Goal: Task Accomplishment & Management: Use online tool/utility

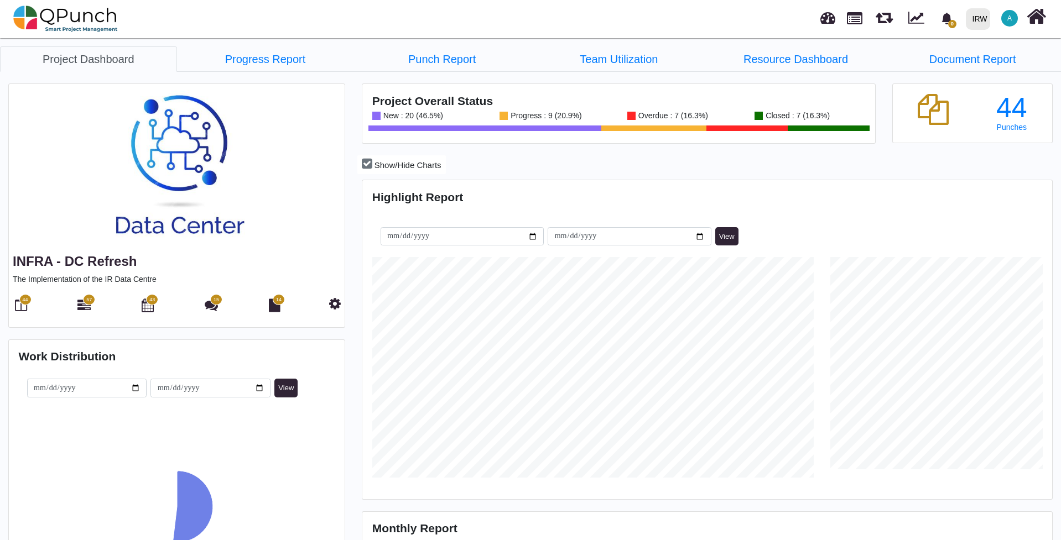
scroll to position [221, 229]
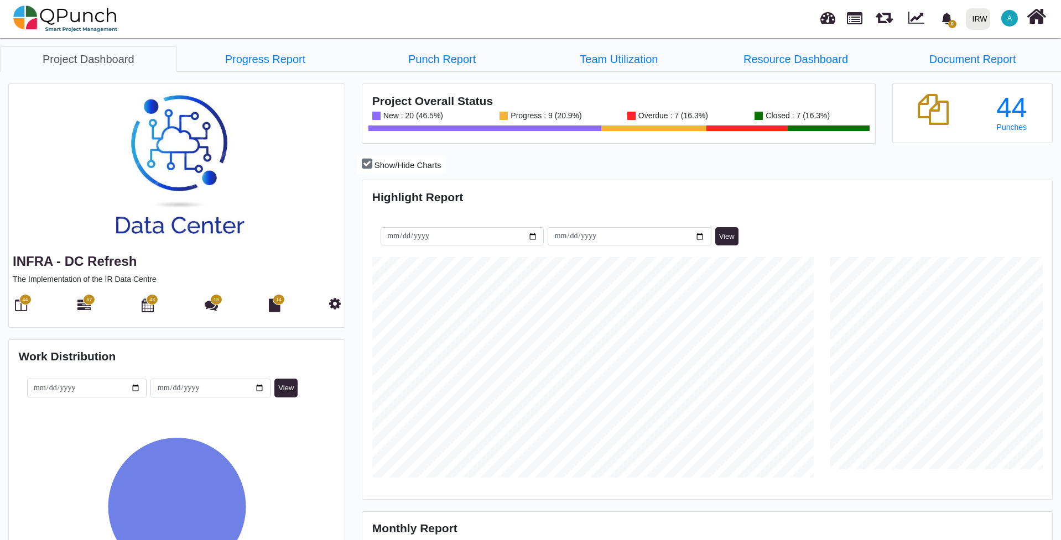
click at [182, 186] on img at bounding box center [177, 167] width 336 height 166
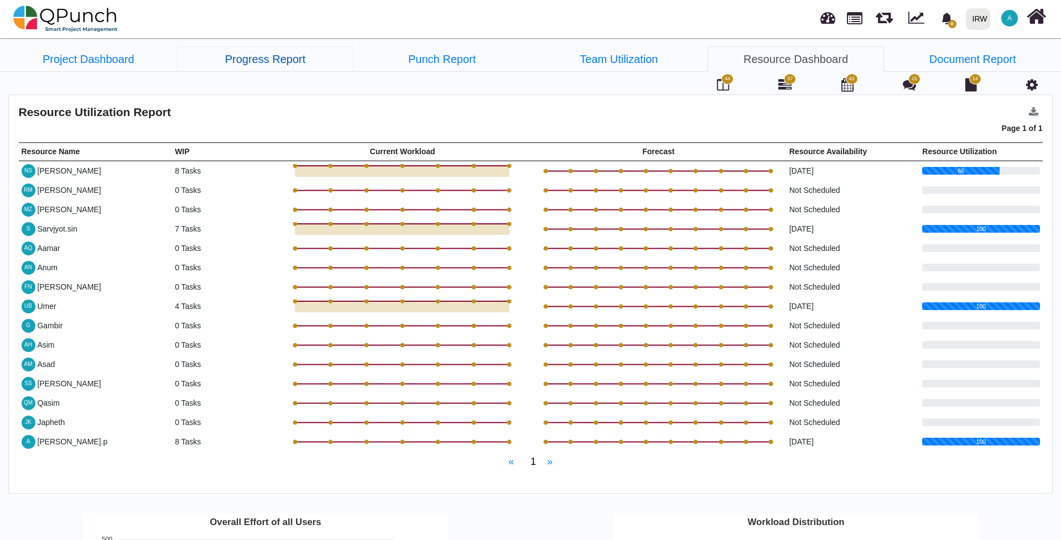
click at [276, 69] on link "Progress Report" at bounding box center [265, 58] width 177 height 25
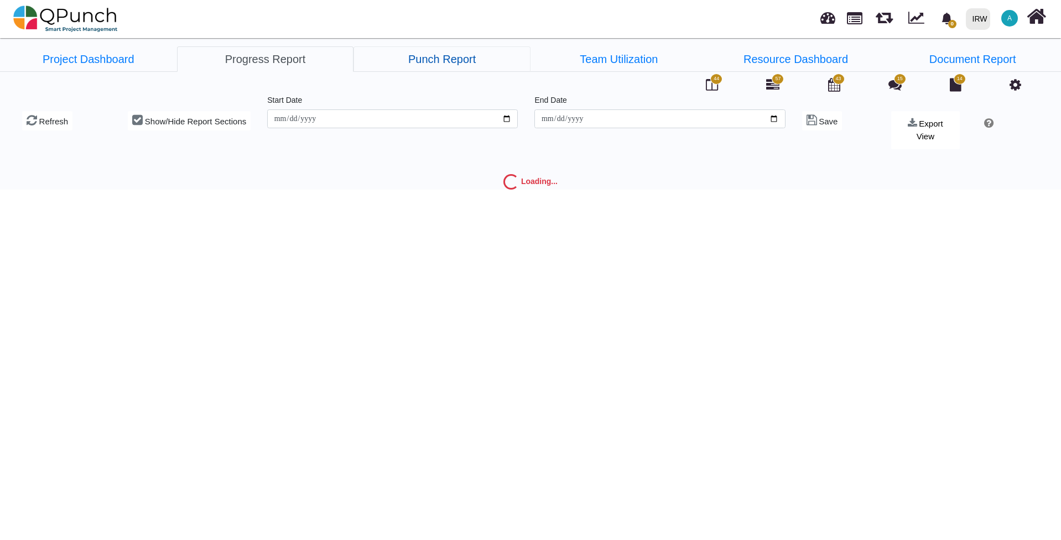
click at [440, 60] on link "Punch Report" at bounding box center [441, 58] width 177 height 25
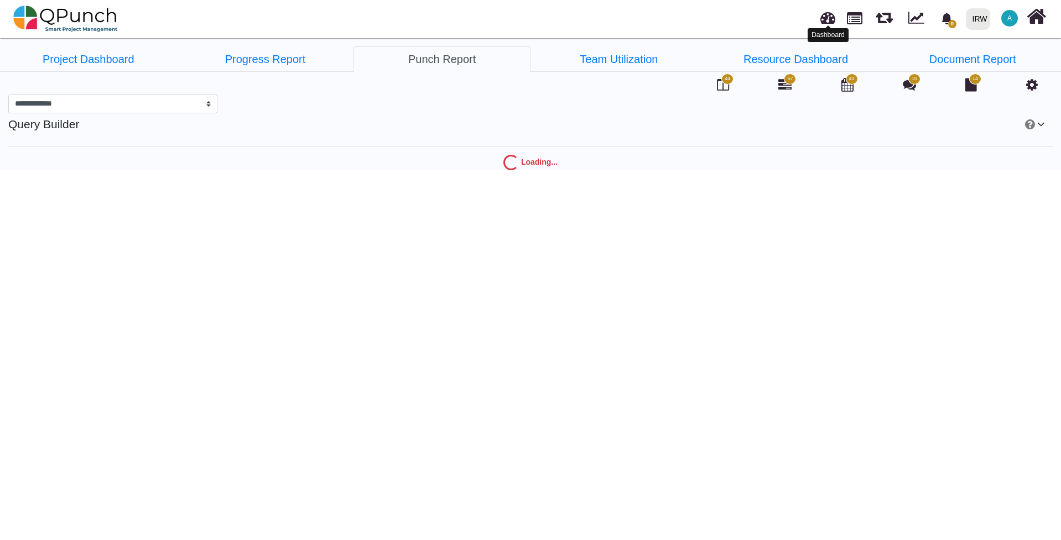
click at [828, 17] on link at bounding box center [827, 16] width 15 height 18
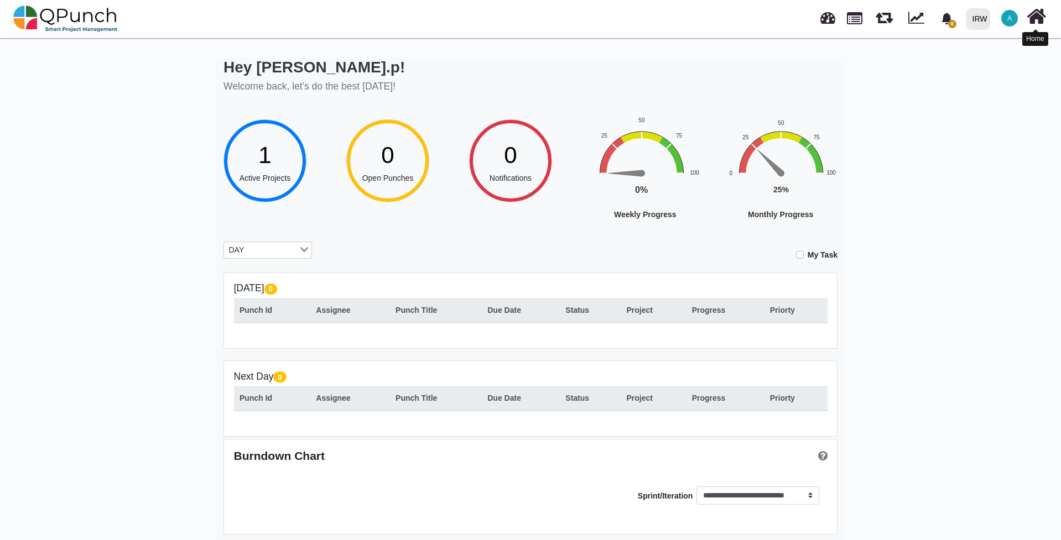
click at [1037, 21] on icon at bounding box center [1035, 16] width 19 height 21
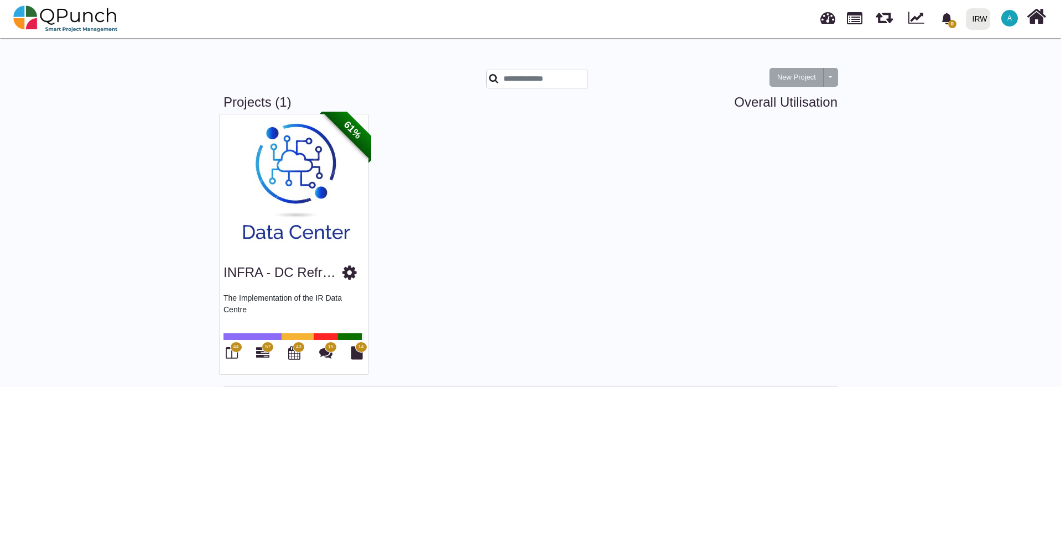
click at [275, 208] on img at bounding box center [294, 183] width 149 height 138
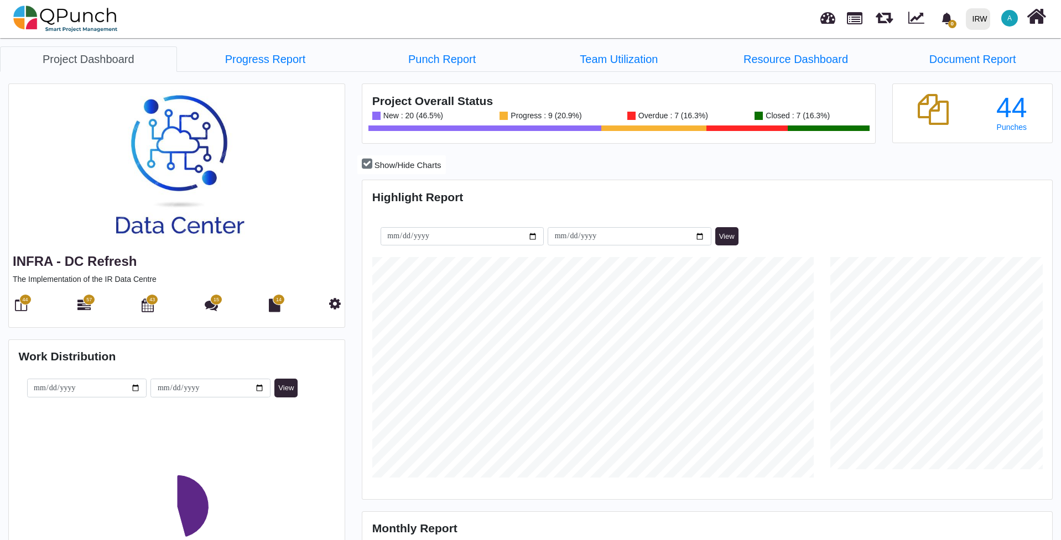
scroll to position [221, 229]
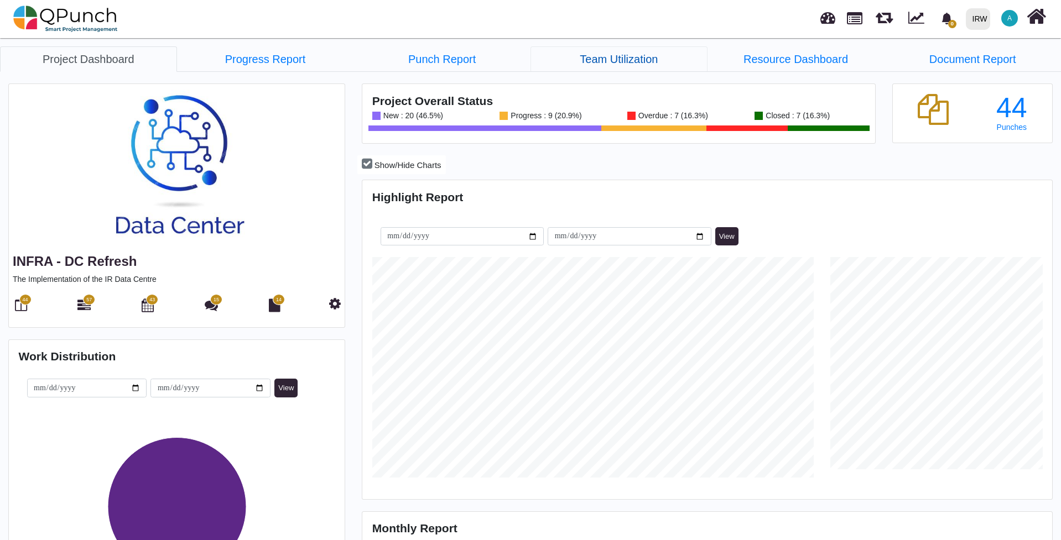
click at [598, 55] on link "Team Utilization" at bounding box center [618, 58] width 177 height 25
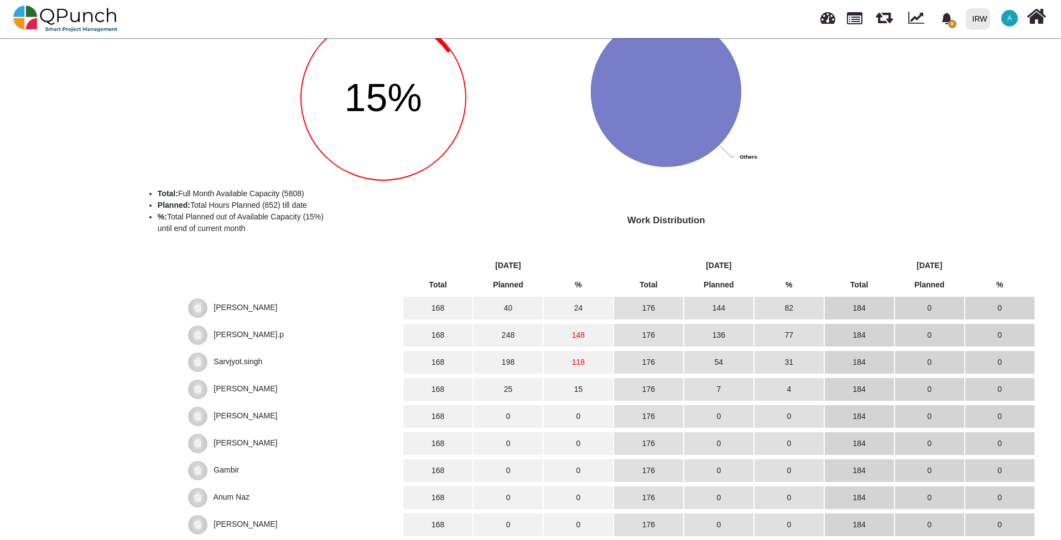
scroll to position [155, 0]
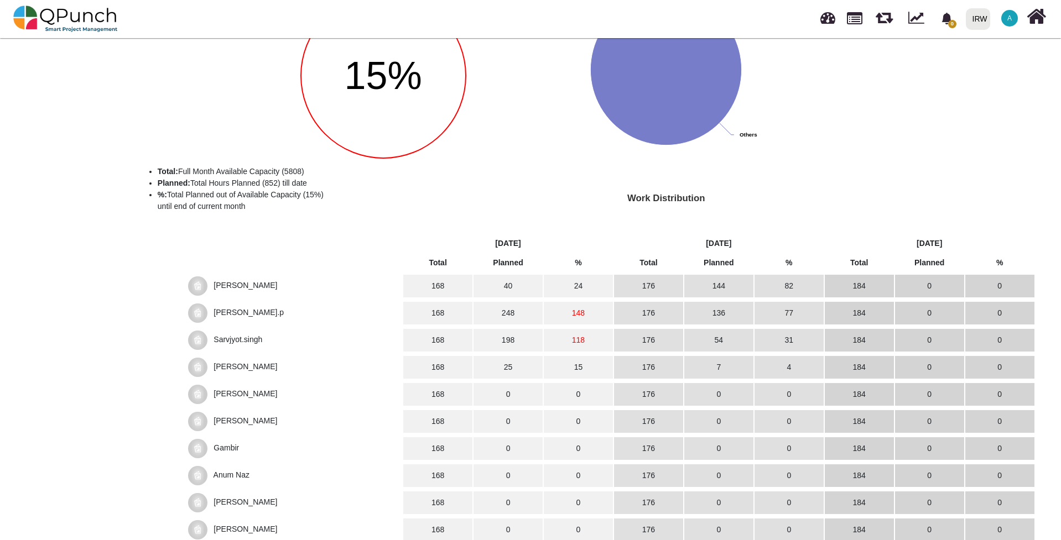
click at [223, 416] on span "Asim Hussain" at bounding box center [245, 420] width 64 height 9
click at [228, 419] on span "Asim Hussain" at bounding box center [245, 420] width 64 height 9
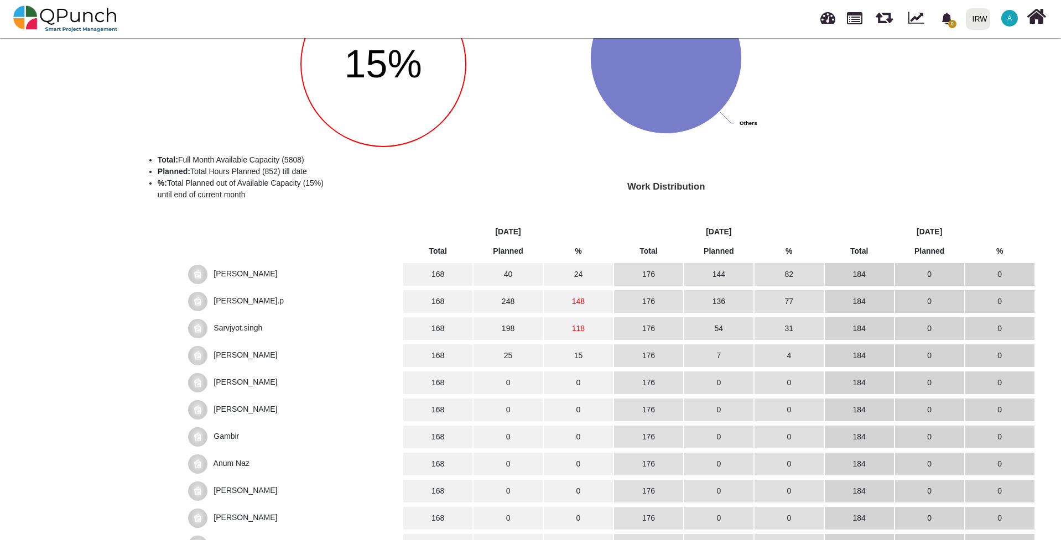
scroll to position [195, 0]
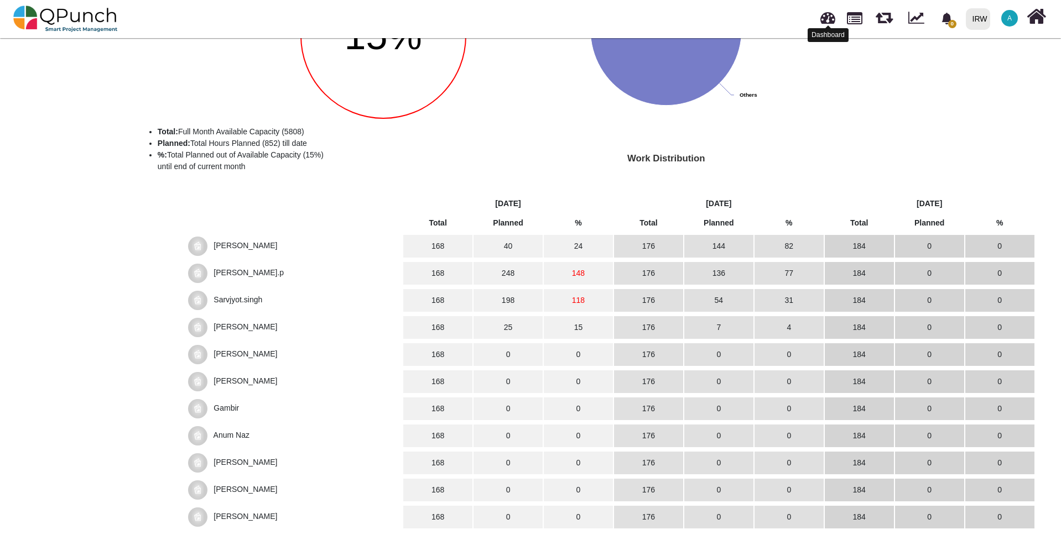
click at [831, 17] on link at bounding box center [827, 16] width 15 height 18
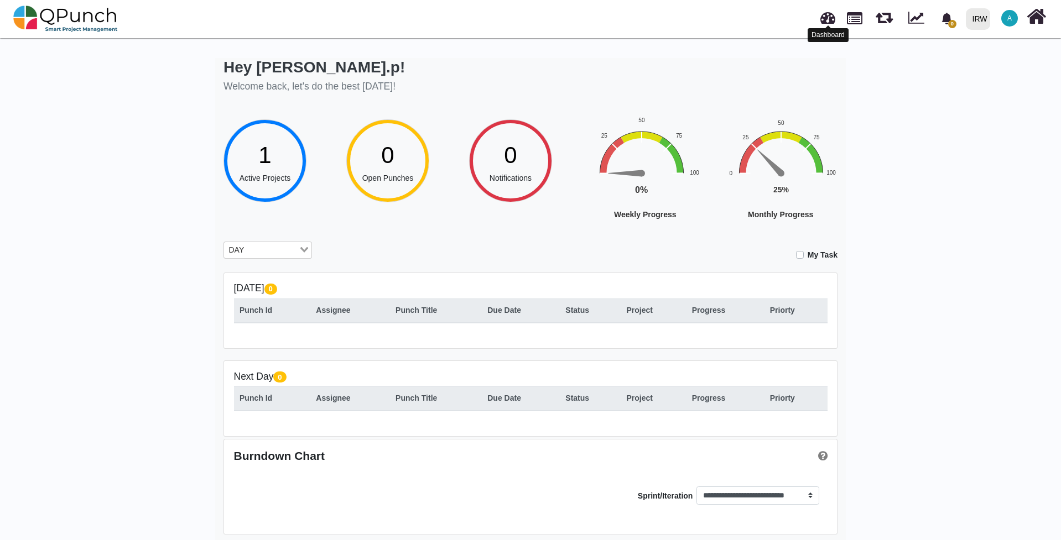
click at [861, 17] on link at bounding box center [854, 17] width 15 height 19
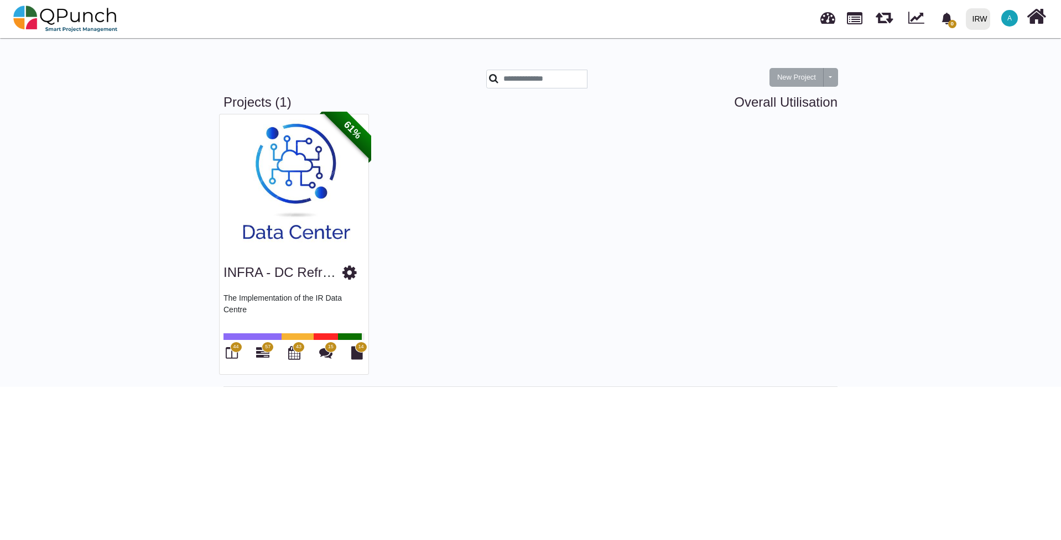
click at [343, 154] on div "61%" at bounding box center [345, 137] width 51 height 51
click at [309, 140] on img at bounding box center [294, 183] width 149 height 138
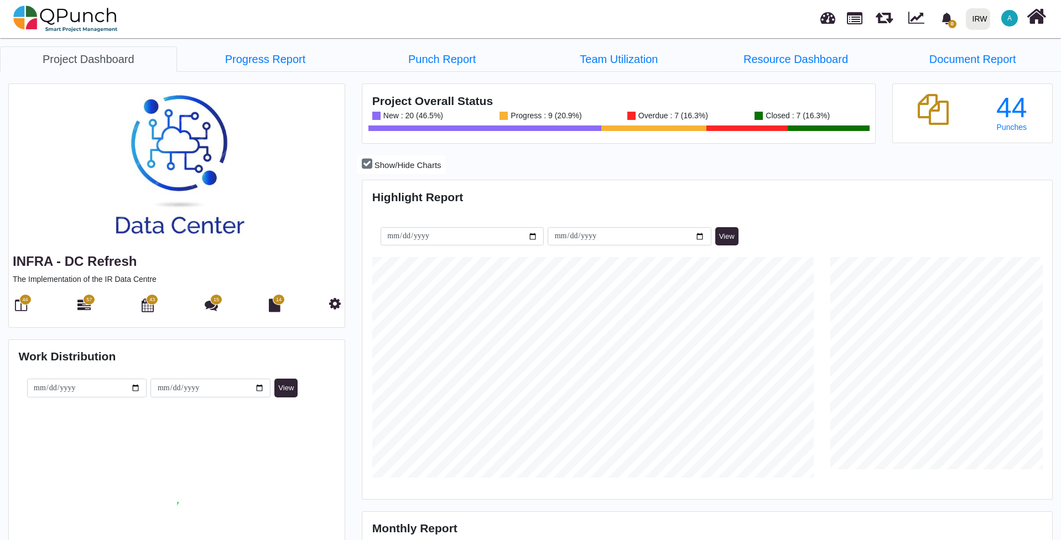
scroll to position [221, 229]
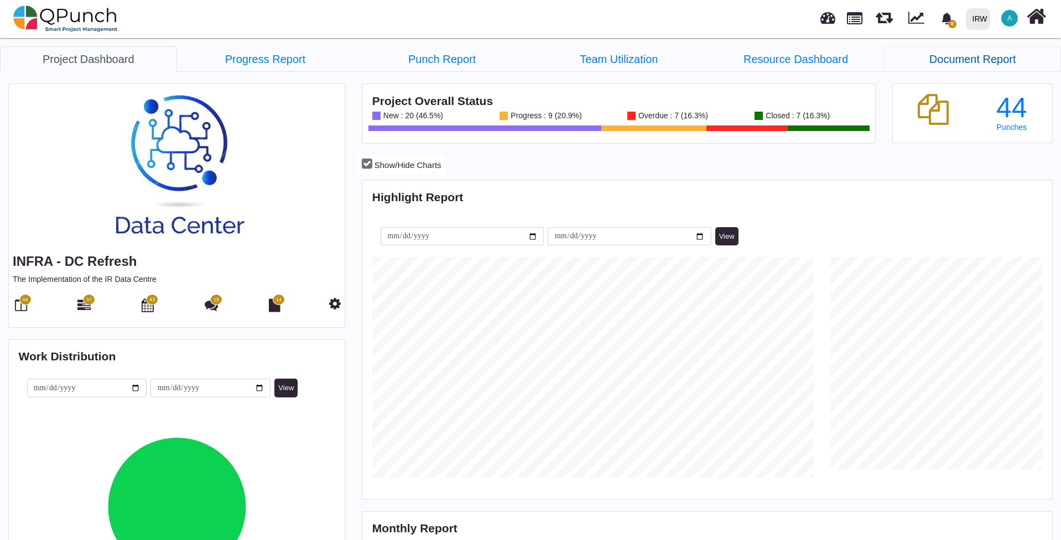
click at [922, 61] on link "Document Report" at bounding box center [972, 58] width 177 height 25
click at [821, 60] on link "Resource Dashboard" at bounding box center [795, 58] width 177 height 25
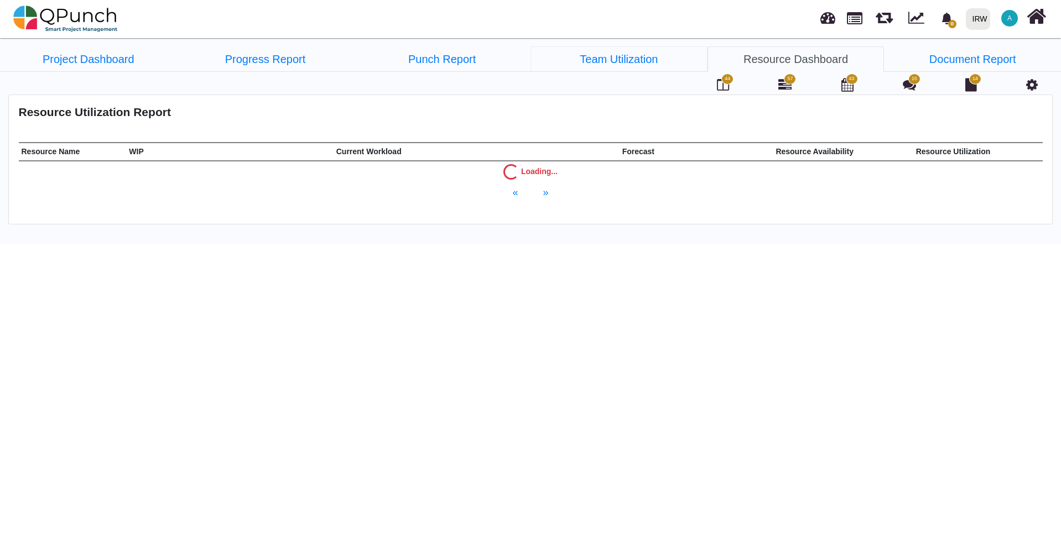
click at [635, 63] on link "Team Utilization" at bounding box center [618, 58] width 177 height 25
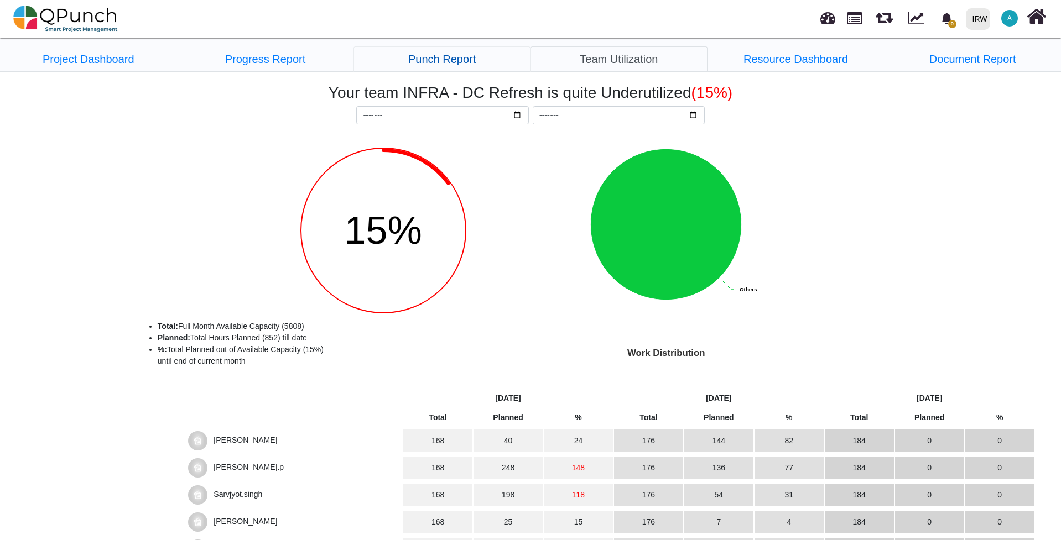
click at [421, 64] on link "Punch Report" at bounding box center [441, 58] width 177 height 25
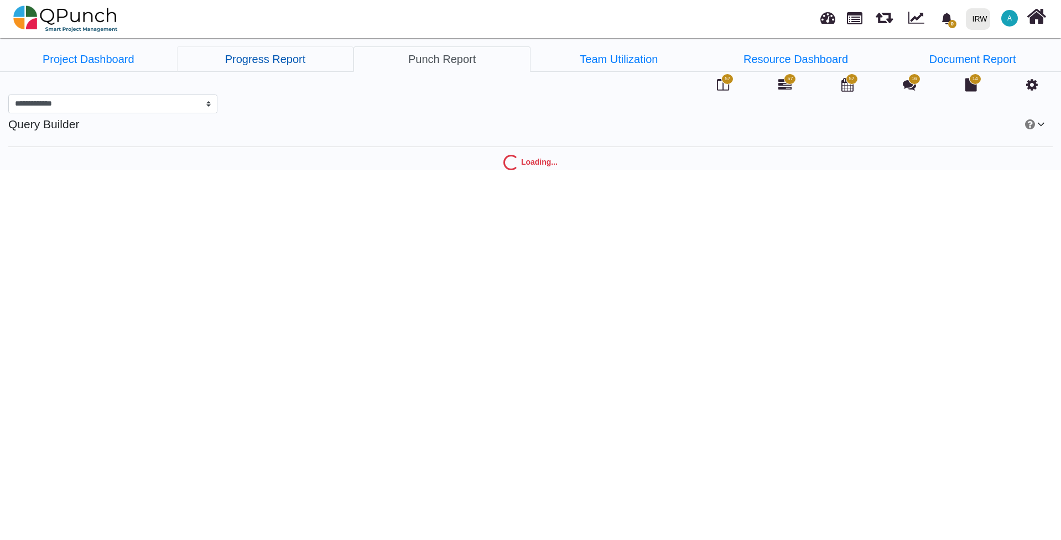
click at [314, 61] on link "Progress Report" at bounding box center [265, 58] width 177 height 25
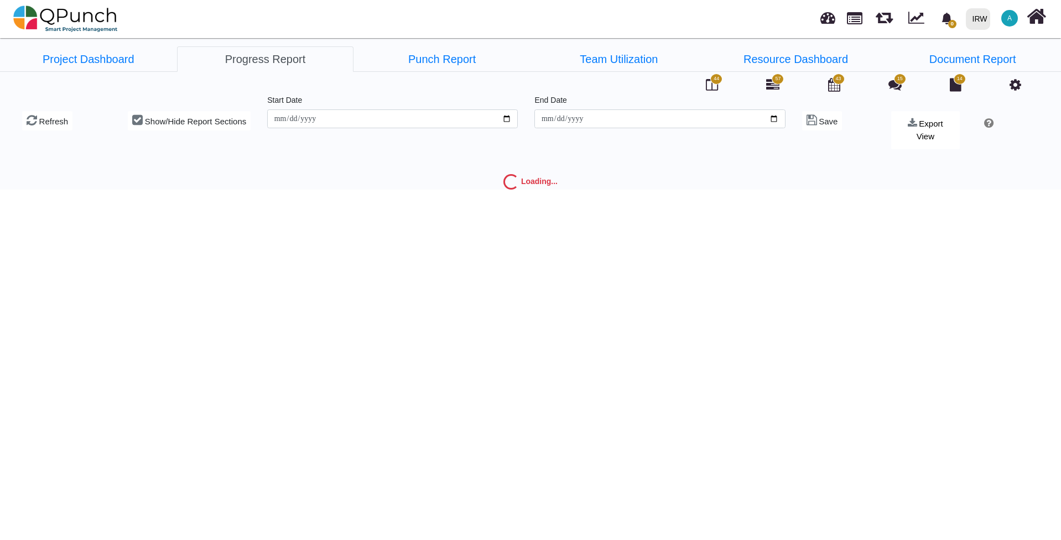
type input "**********"
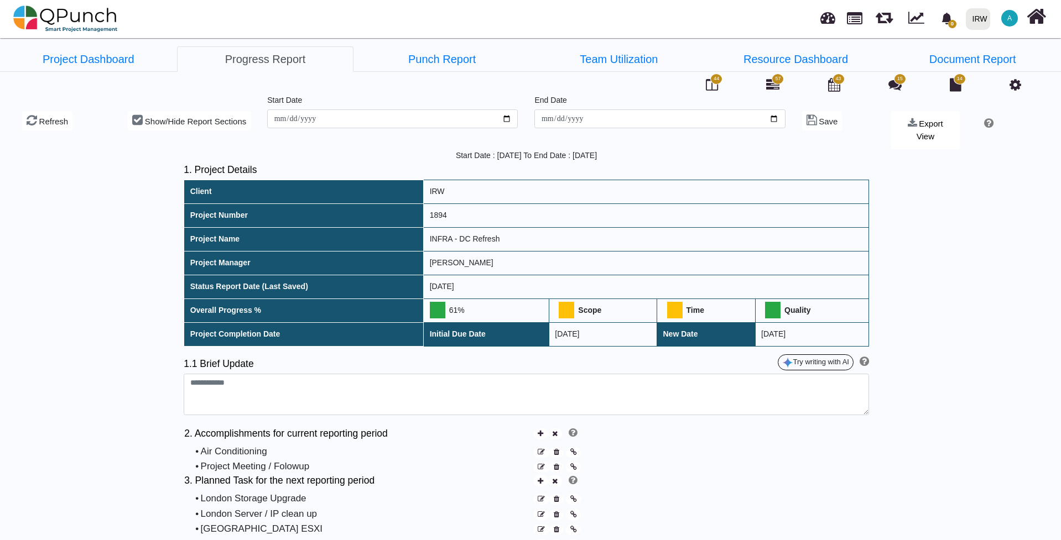
click at [841, 82] on span "43" at bounding box center [838, 79] width 6 height 8
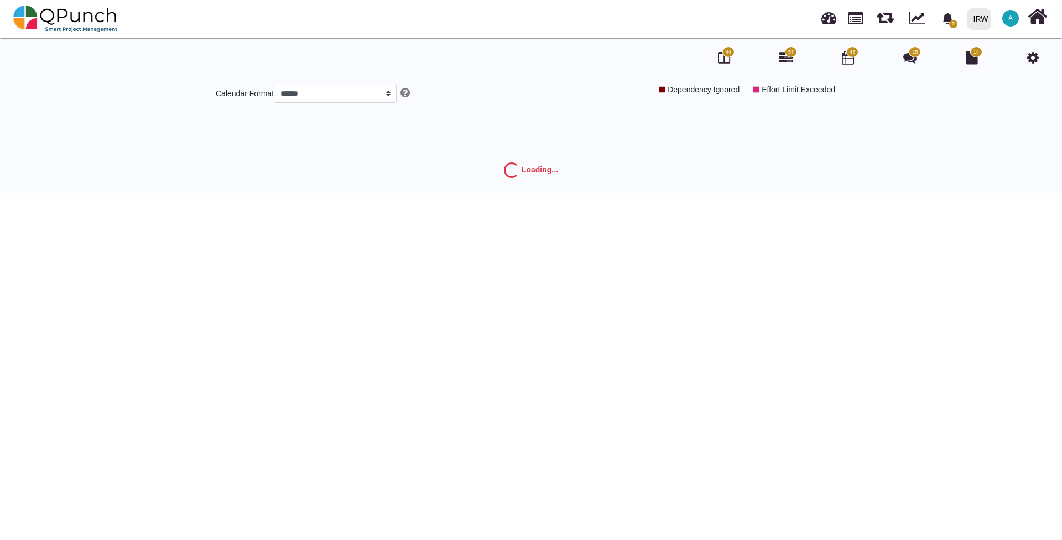
select select "*****"
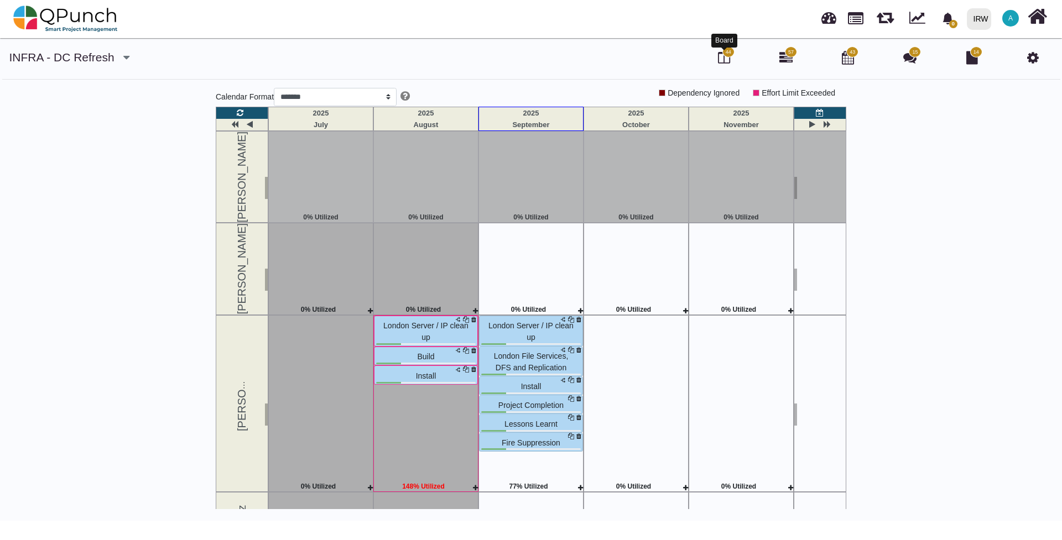
click at [724, 59] on icon at bounding box center [724, 57] width 12 height 13
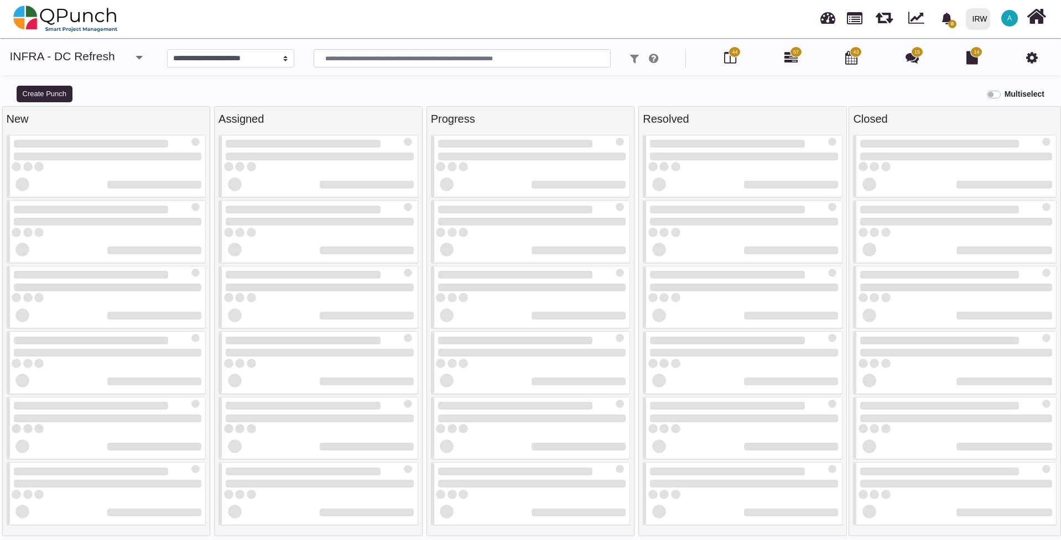
select select
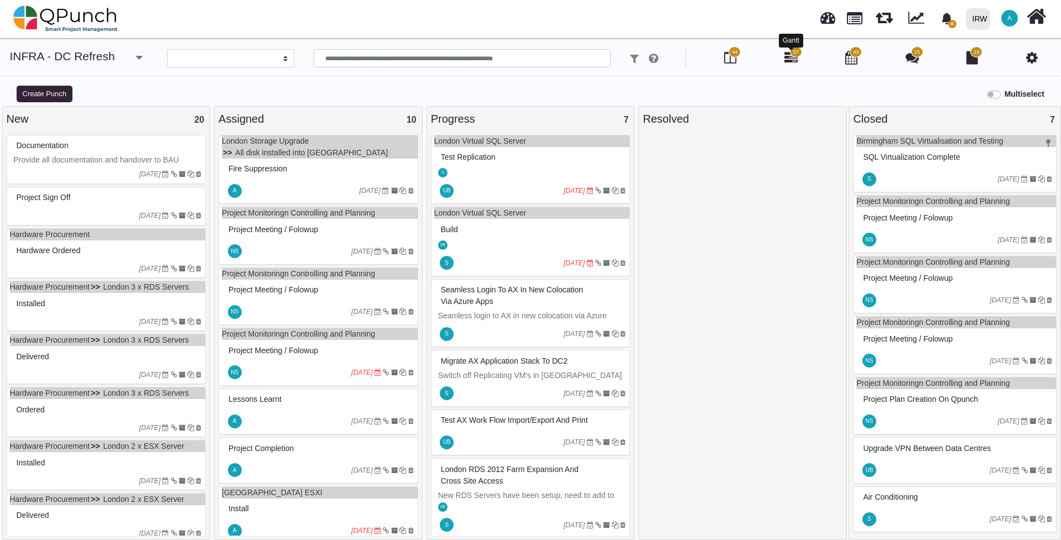
click at [790, 56] on icon at bounding box center [790, 57] width 13 height 13
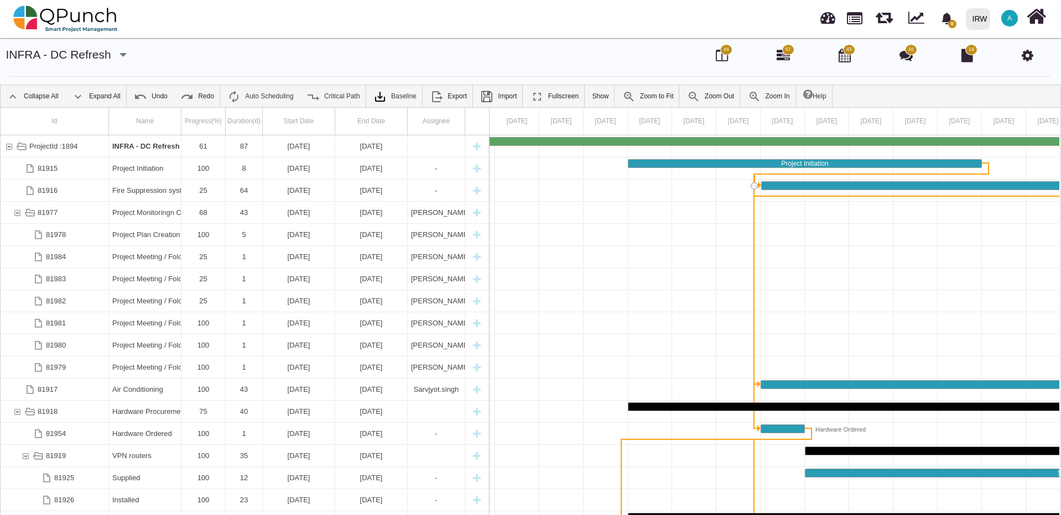
scroll to position [0, 166]
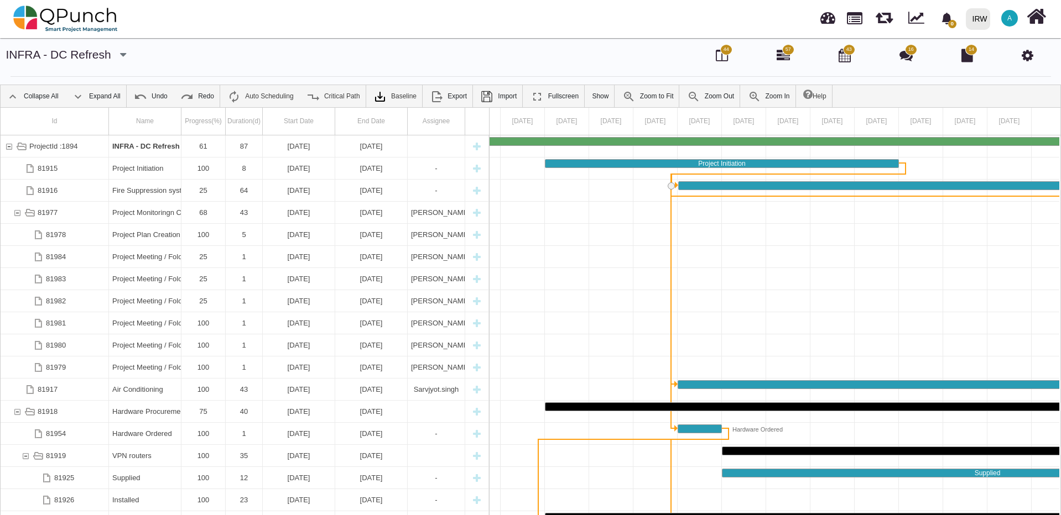
drag, startPoint x: 1057, startPoint y: 185, endPoint x: 1059, endPoint y: 215, distance: 29.9
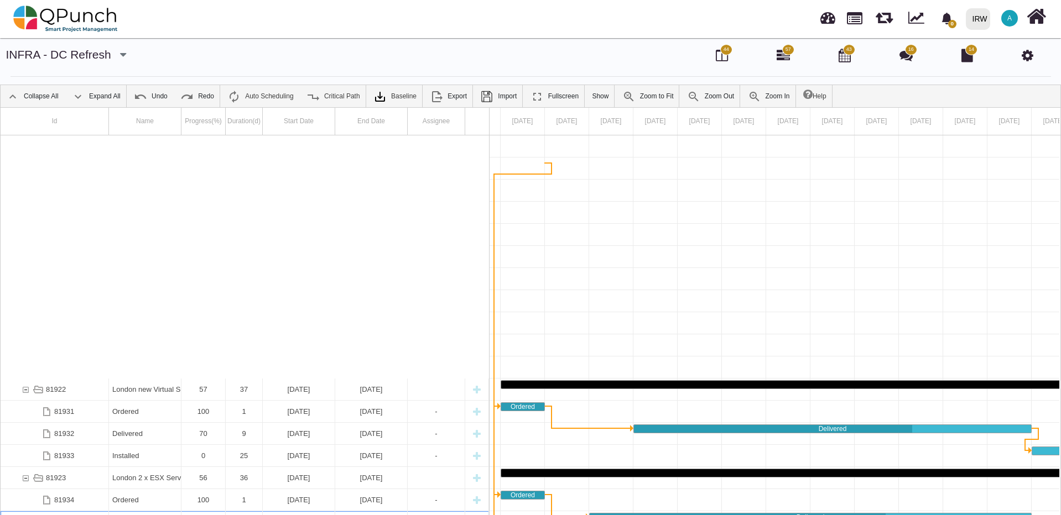
scroll to position [531, 0]
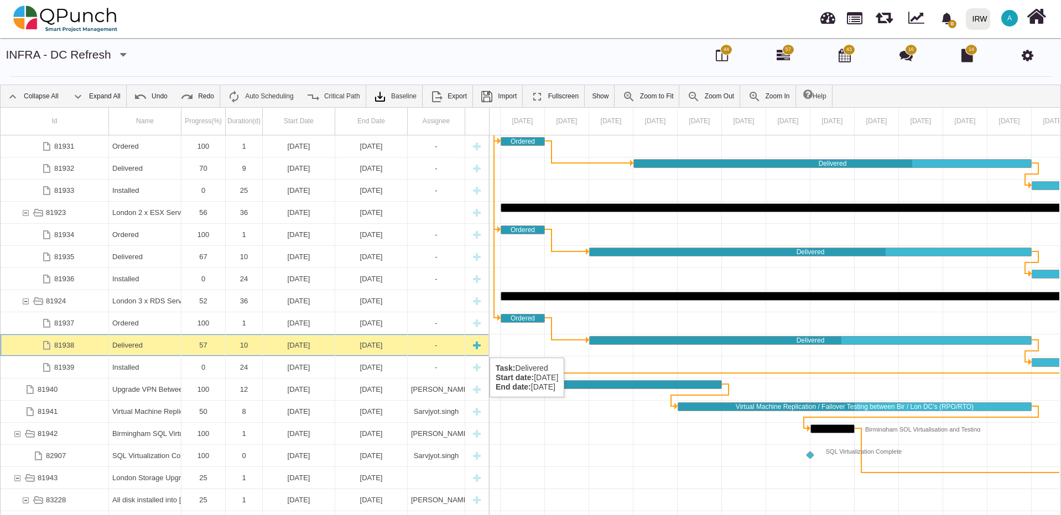
click at [202, 347] on div "57" at bounding box center [203, 346] width 37 height 22
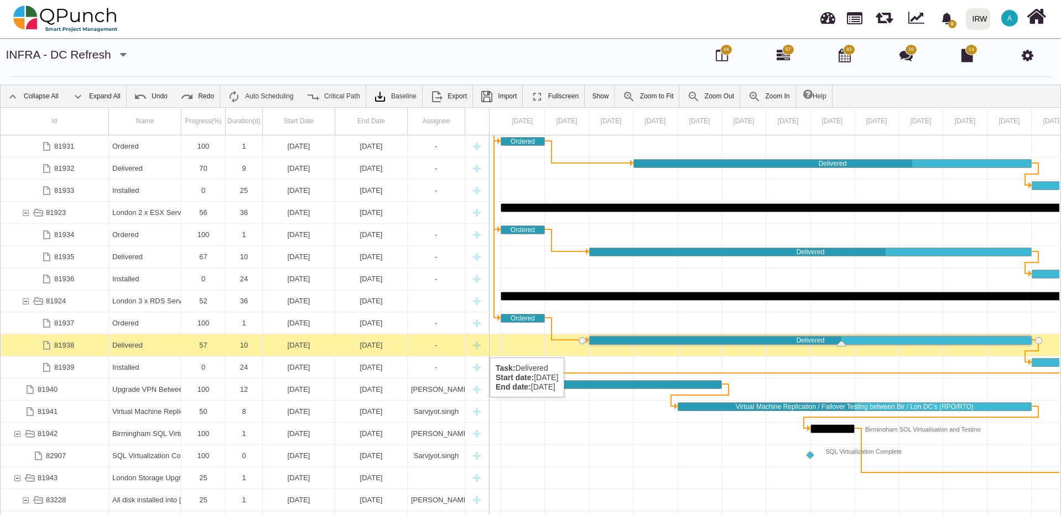
scroll to position [0, 387]
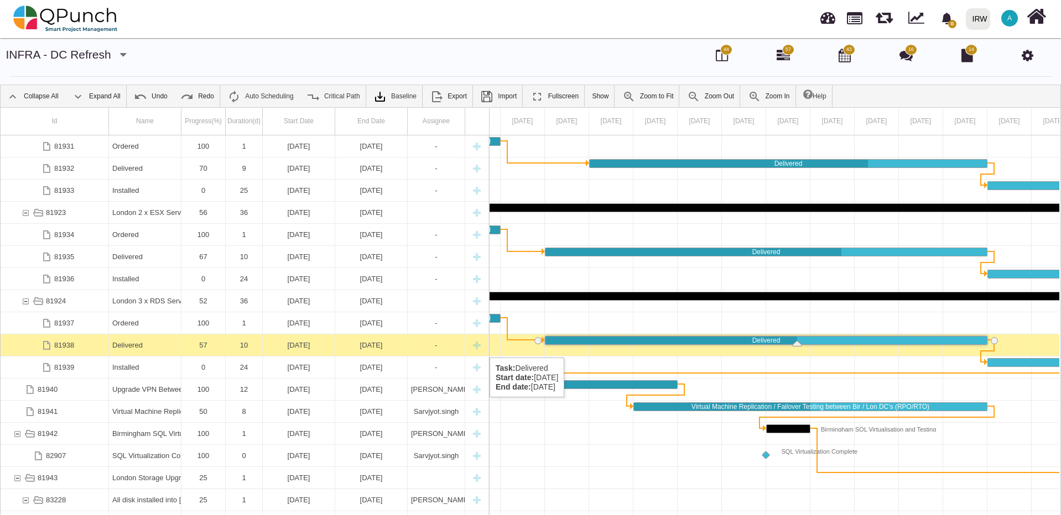
click at [202, 347] on div "57" at bounding box center [203, 346] width 37 height 22
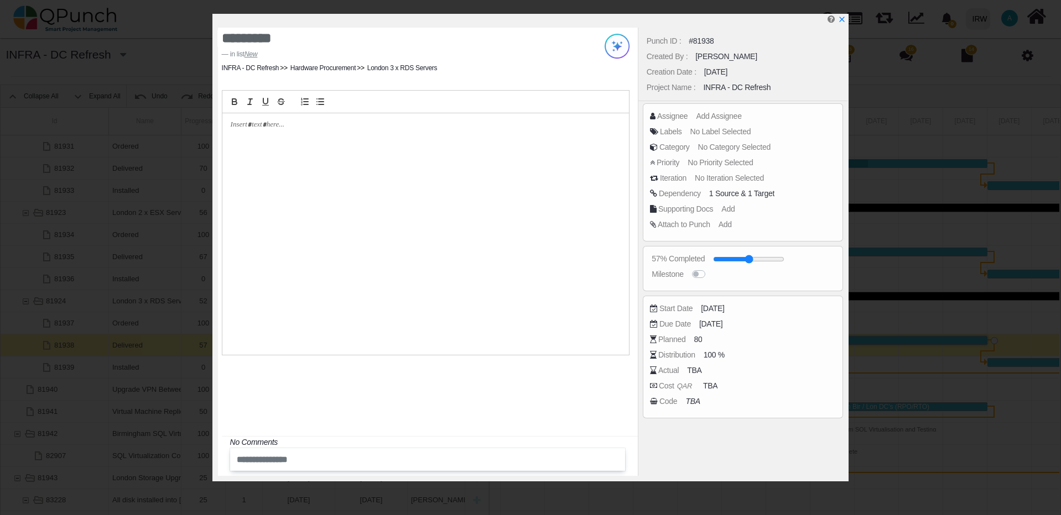
drag, startPoint x: 752, startPoint y: 257, endPoint x: 772, endPoint y: 257, distance: 19.9
click at [773, 257] on div "Punch ID : #81938 Created By : Nadeem Sheikh Creation Date : 16-08-2025 Project…" at bounding box center [743, 252] width 210 height 448
click at [770, 258] on div "Punch ID : #81938 Created By : Nadeem Sheikh Creation Date : 16-08-2025 Project…" at bounding box center [743, 252] width 210 height 448
click at [771, 259] on div "Punch ID : #81938 Created By : Nadeem Sheikh Creation Date : 16-08-2025 Project…" at bounding box center [743, 252] width 210 height 448
click at [774, 260] on div "Punch ID : #81938 Created By : Nadeem Sheikh Creation Date : 16-08-2025 Project…" at bounding box center [743, 252] width 210 height 448
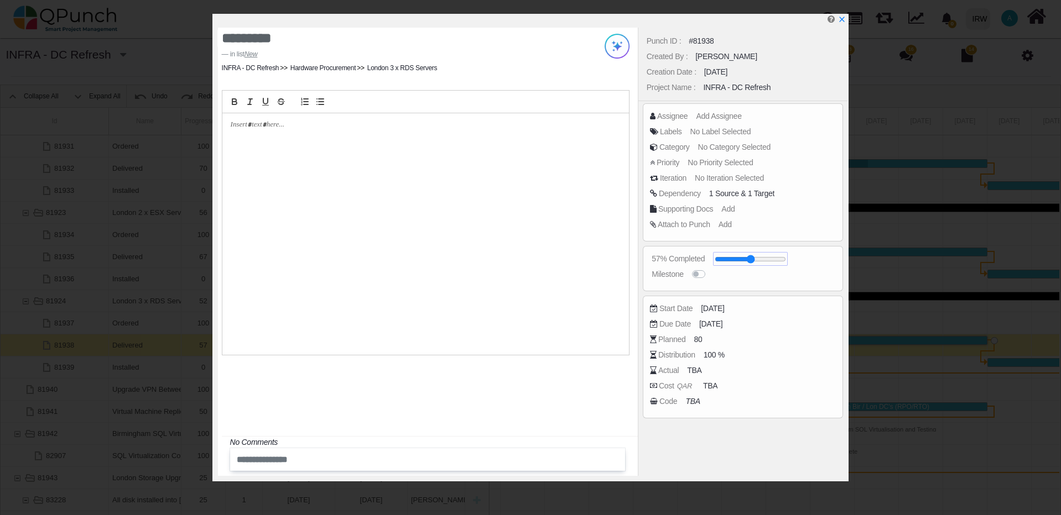
click at [775, 260] on input "range" at bounding box center [749, 259] width 71 height 4
drag, startPoint x: 776, startPoint y: 260, endPoint x: 786, endPoint y: 259, distance: 10.6
click at [786, 259] on input "range" at bounding box center [754, 259] width 71 height 4
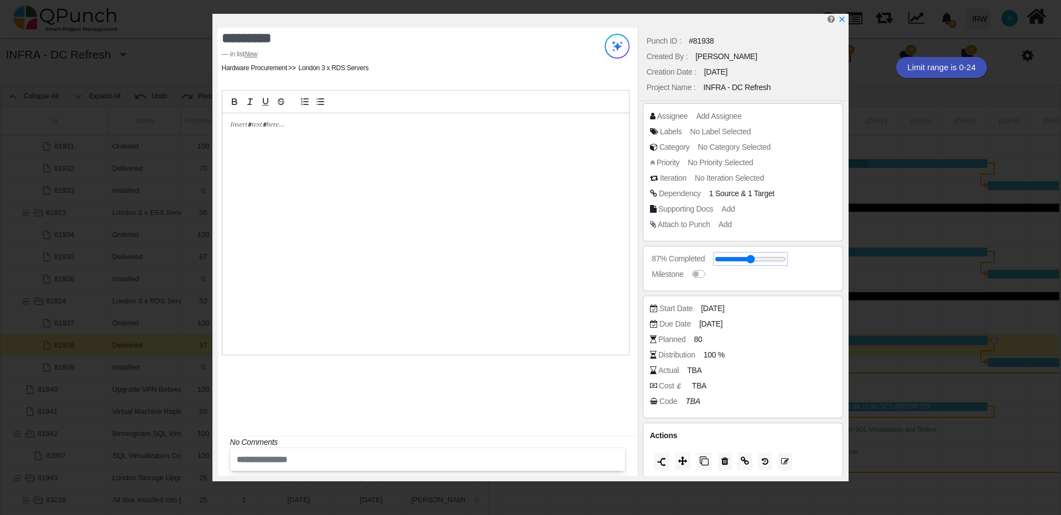
drag, startPoint x: 738, startPoint y: 259, endPoint x: 785, endPoint y: 258, distance: 46.5
click at [785, 258] on input "range" at bounding box center [749, 259] width 71 height 4
drag, startPoint x: 734, startPoint y: 259, endPoint x: 778, endPoint y: 259, distance: 44.2
click at [778, 259] on input "range" at bounding box center [749, 259] width 71 height 4
drag, startPoint x: 738, startPoint y: 259, endPoint x: 784, endPoint y: 258, distance: 46.4
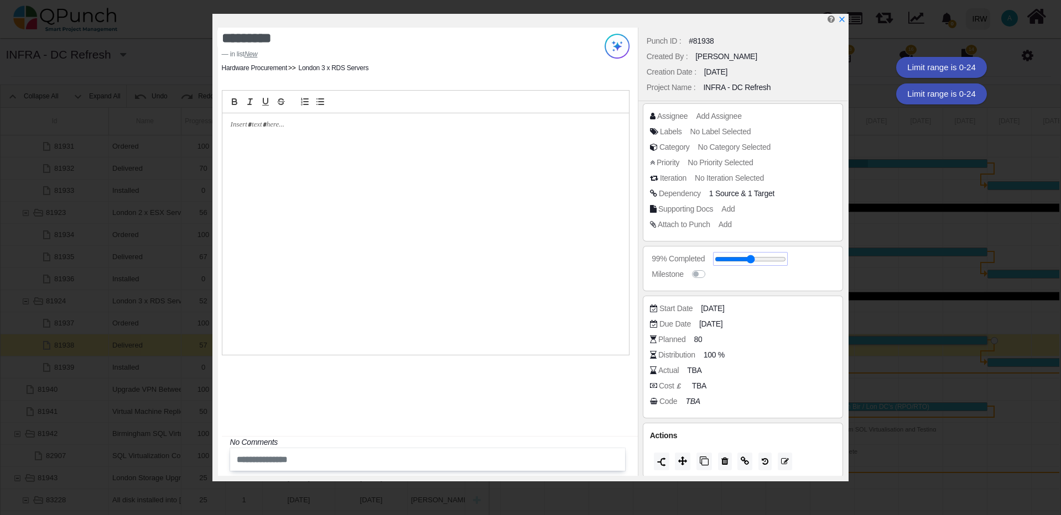
click at [784, 258] on input "range" at bounding box center [749, 259] width 71 height 4
drag, startPoint x: 756, startPoint y: 258, endPoint x: 794, endPoint y: 260, distance: 38.2
click at [790, 260] on input "range" at bounding box center [754, 259] width 71 height 4
click at [743, 262] on input "range" at bounding box center [749, 259] width 71 height 4
click at [767, 262] on input "range" at bounding box center [749, 259] width 71 height 4
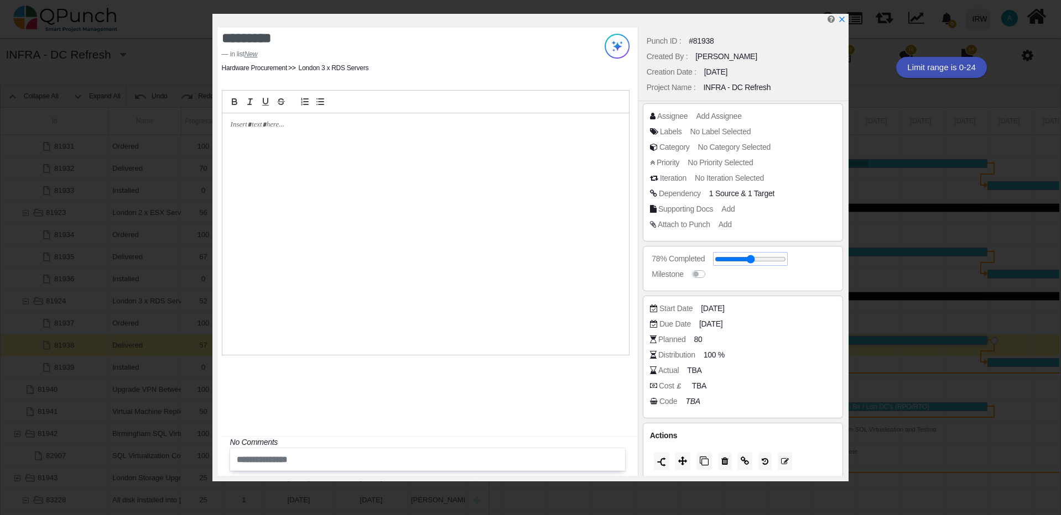
type input "**"
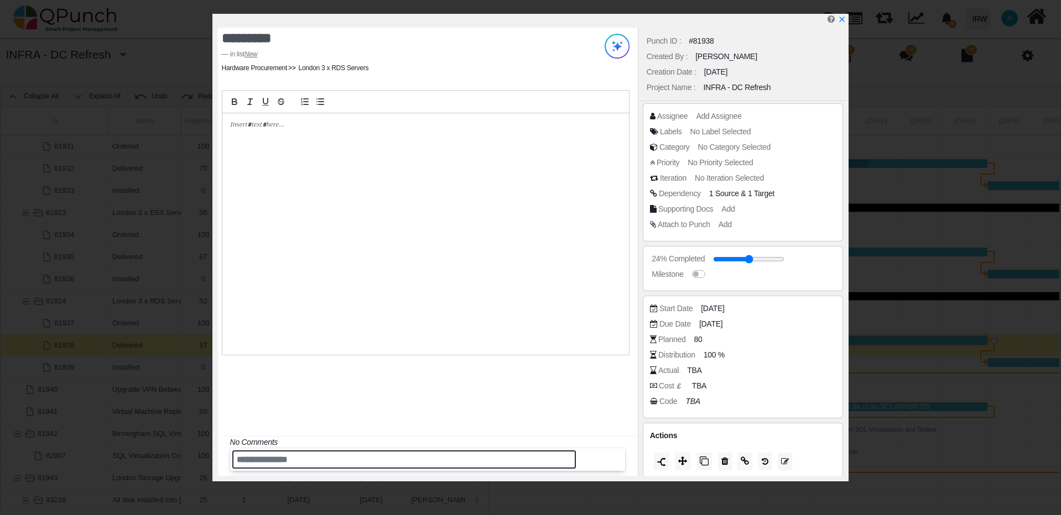
click at [401, 464] on input "text" at bounding box center [404, 460] width 344 height 18
type input "**********"
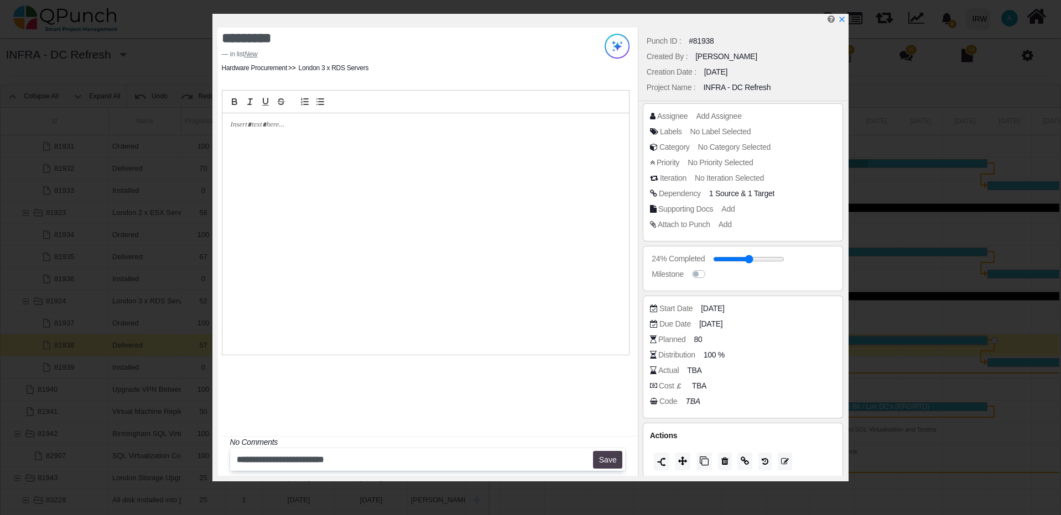
click at [600, 456] on button "Save" at bounding box center [607, 460] width 29 height 18
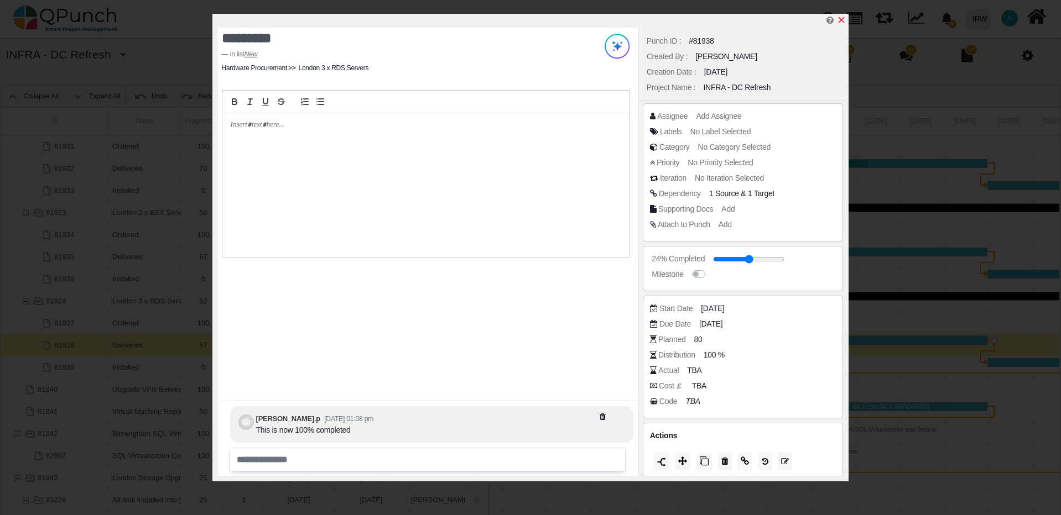
click at [839, 22] on icon "x" at bounding box center [841, 19] width 9 height 9
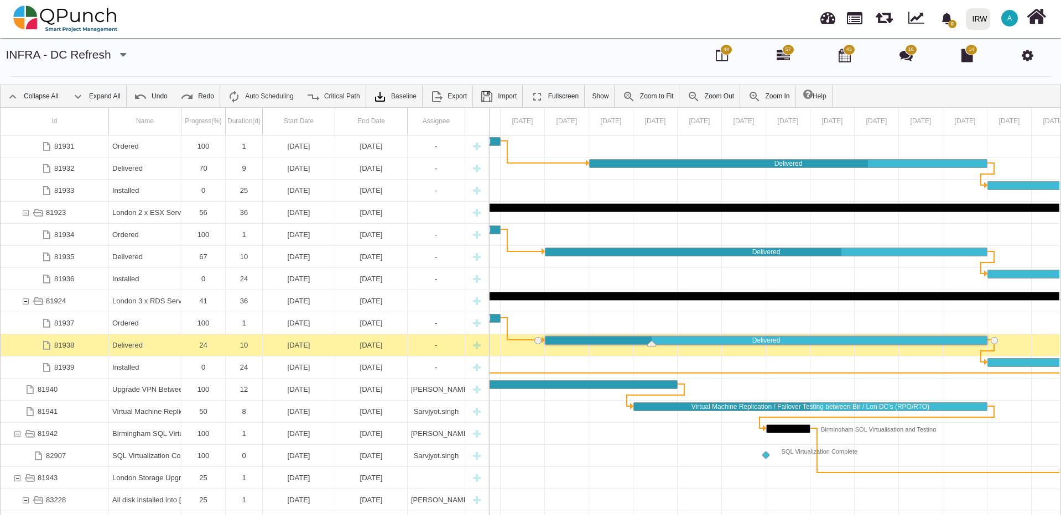
click at [727, 54] on span "44" at bounding box center [726, 49] width 12 height 11
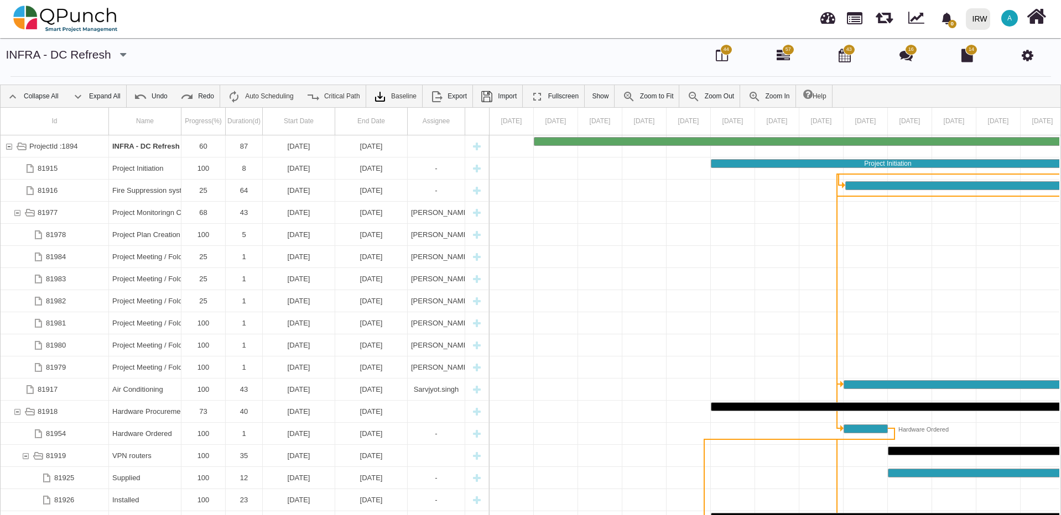
click at [788, 53] on span "57" at bounding box center [788, 50] width 6 height 8
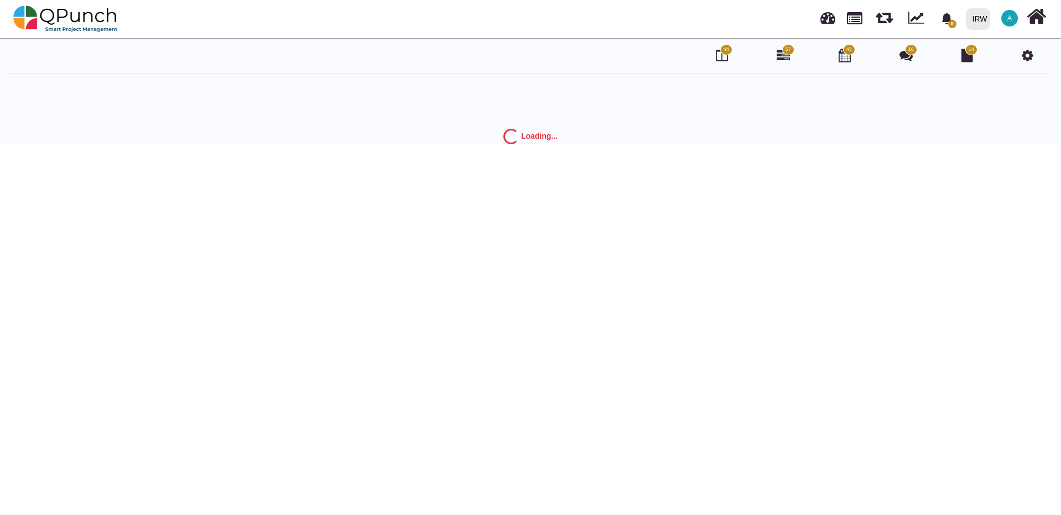
click at [1022, 56] on icon at bounding box center [1027, 55] width 12 height 13
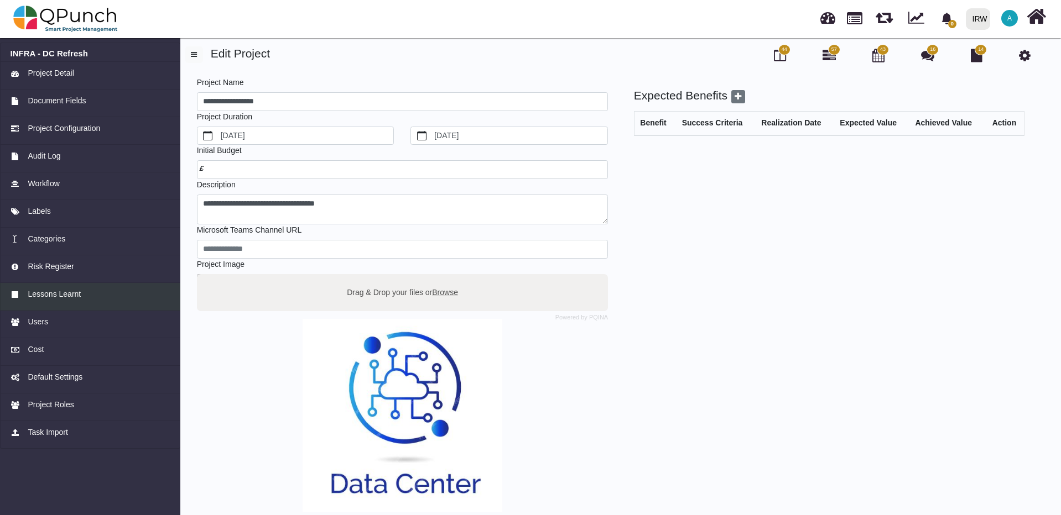
click at [58, 291] on span "Lessons Learnt" at bounding box center [54, 295] width 53 height 12
click at [59, 295] on span "Lessons Learnt" at bounding box center [54, 295] width 53 height 12
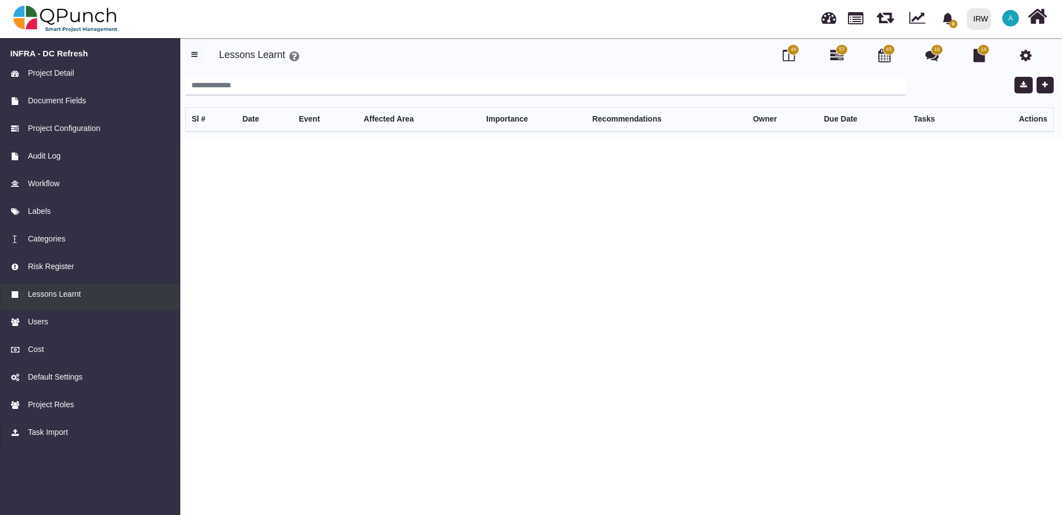
click at [58, 294] on span "Lessons Learnt" at bounding box center [54, 295] width 53 height 12
click at [36, 294] on span "Lessons Learnt" at bounding box center [54, 295] width 53 height 12
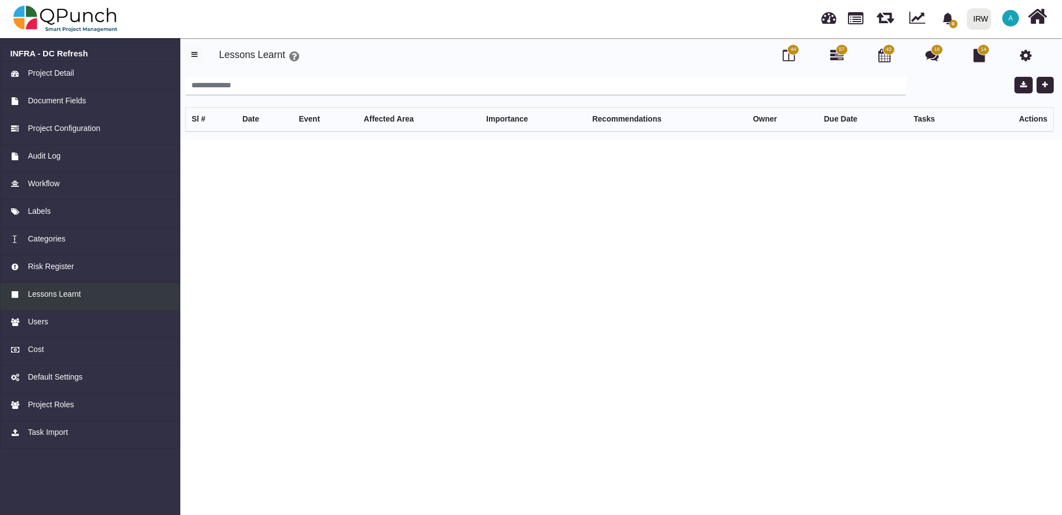
click at [36, 294] on span "Lessons Learnt" at bounding box center [54, 295] width 53 height 12
click at [199, 51] on button "button" at bounding box center [194, 54] width 18 height 17
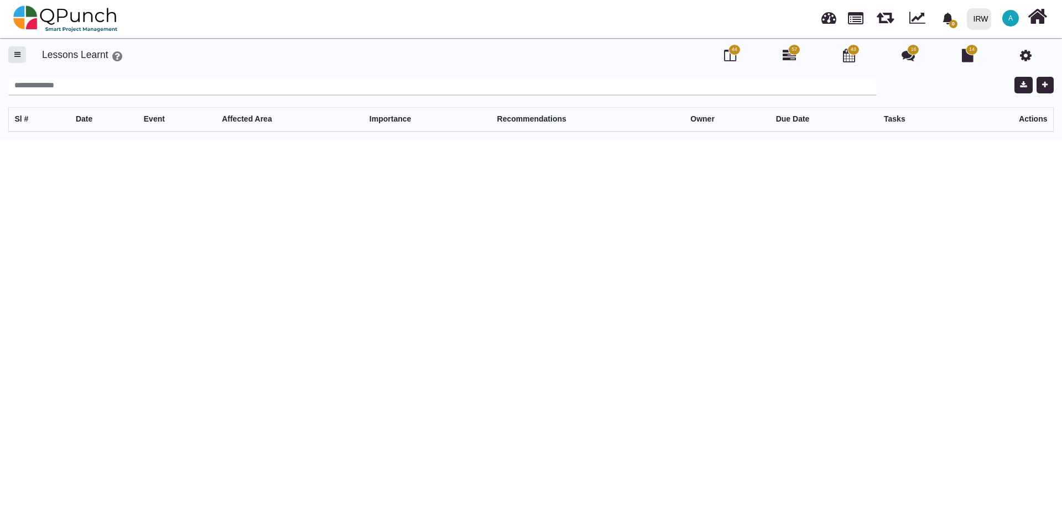
click at [15, 57] on span "button" at bounding box center [17, 54] width 6 height 7
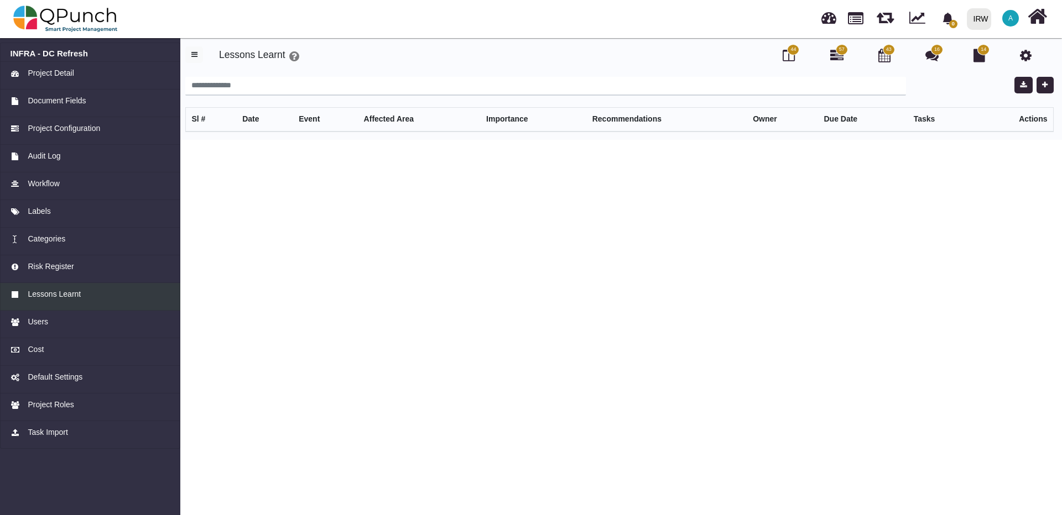
click at [51, 291] on span "Lessons Learnt" at bounding box center [54, 295] width 53 height 12
click at [51, 159] on span "Audit Log" at bounding box center [44, 156] width 33 height 12
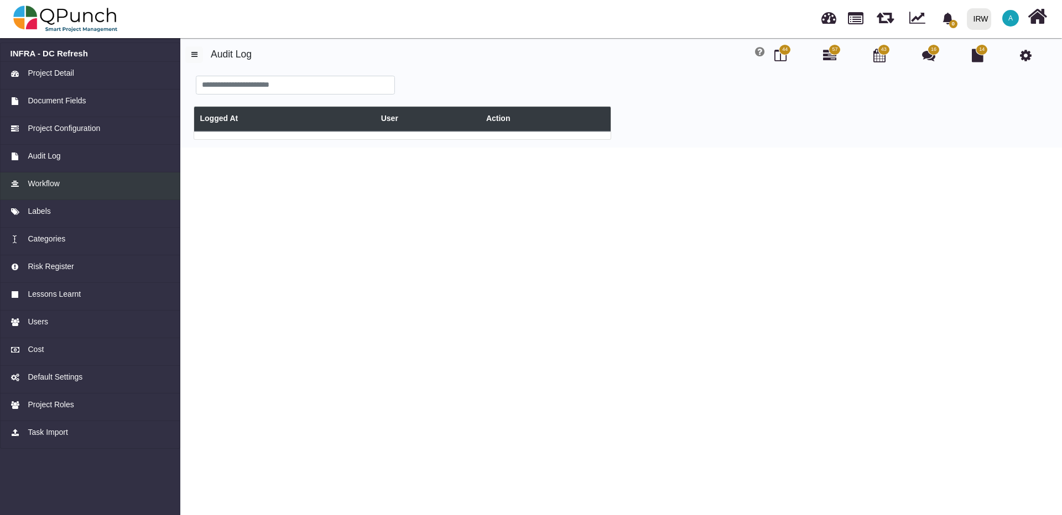
click at [50, 184] on span "Workflow" at bounding box center [44, 184] width 32 height 12
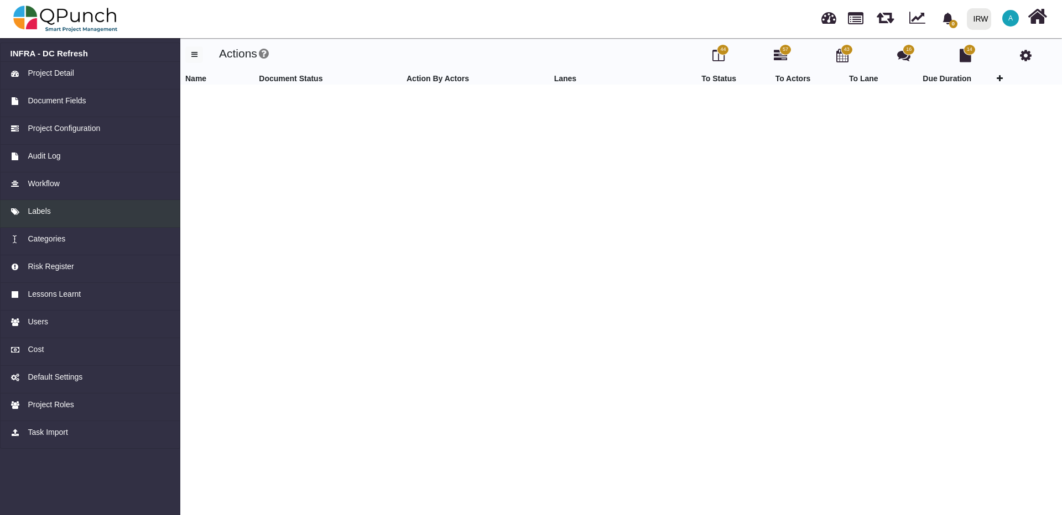
click at [47, 212] on span "Labels" at bounding box center [39, 212] width 23 height 12
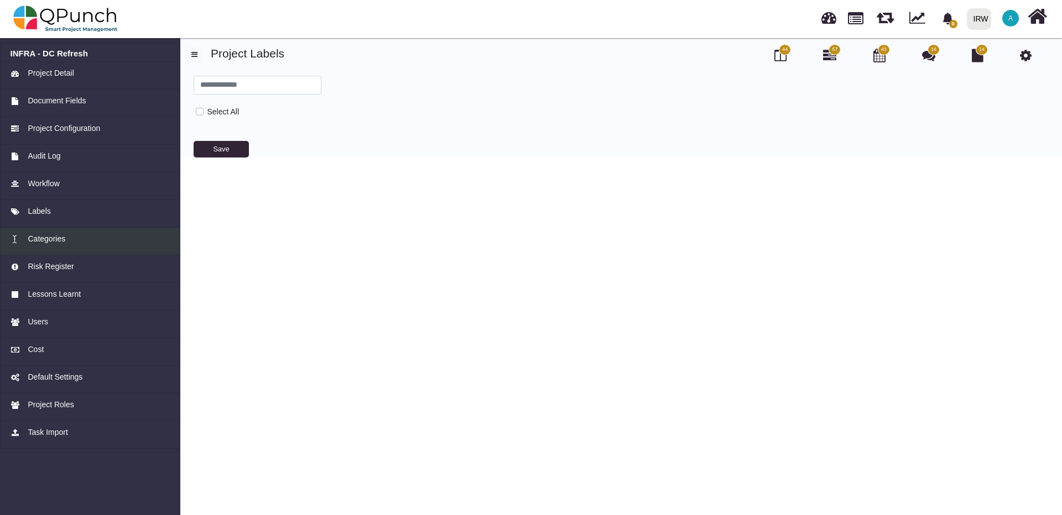
click at [47, 244] on span "Categories" at bounding box center [47, 239] width 38 height 12
click at [55, 297] on span "Lessons Learnt" at bounding box center [54, 295] width 53 height 12
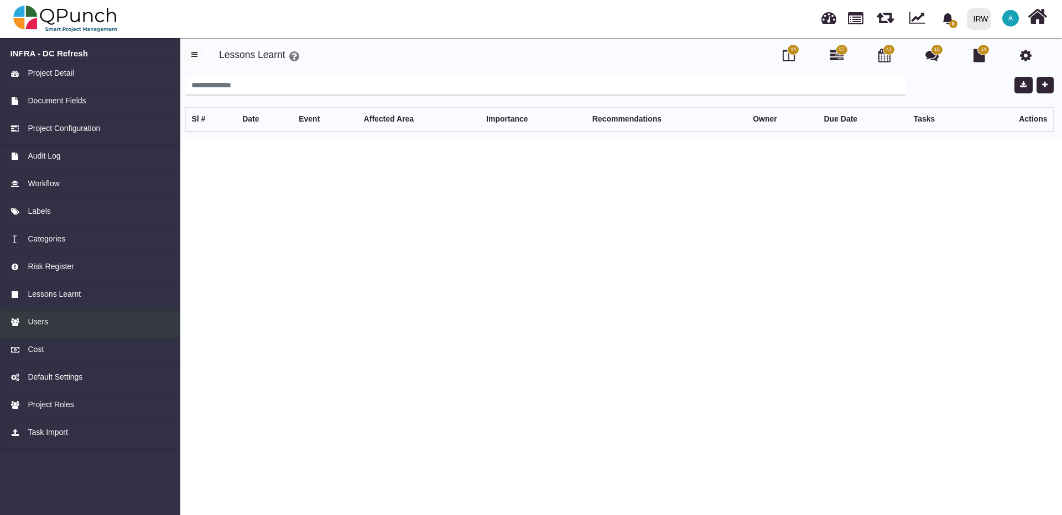
click at [40, 324] on span "Users" at bounding box center [38, 322] width 20 height 12
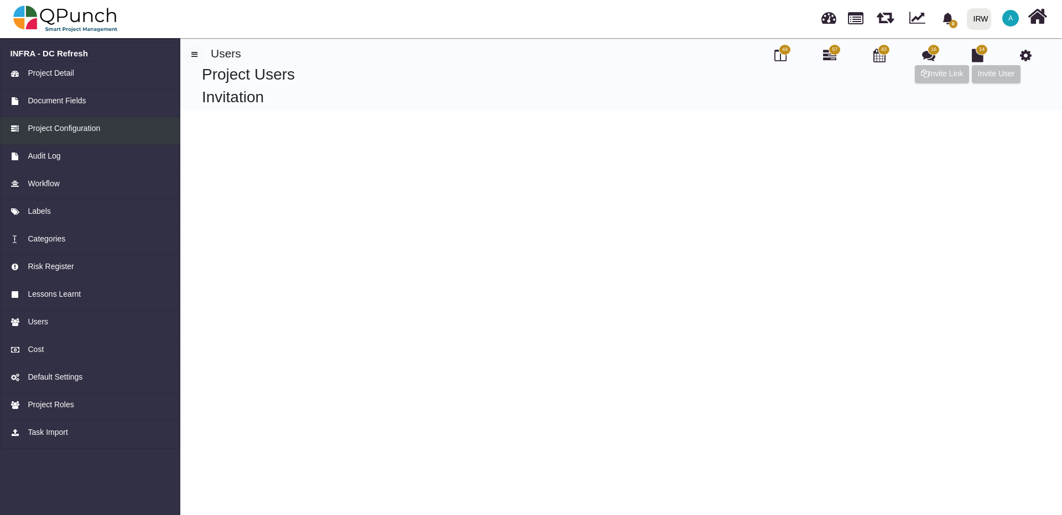
click at [49, 130] on span "Project Configuration" at bounding box center [64, 129] width 72 height 12
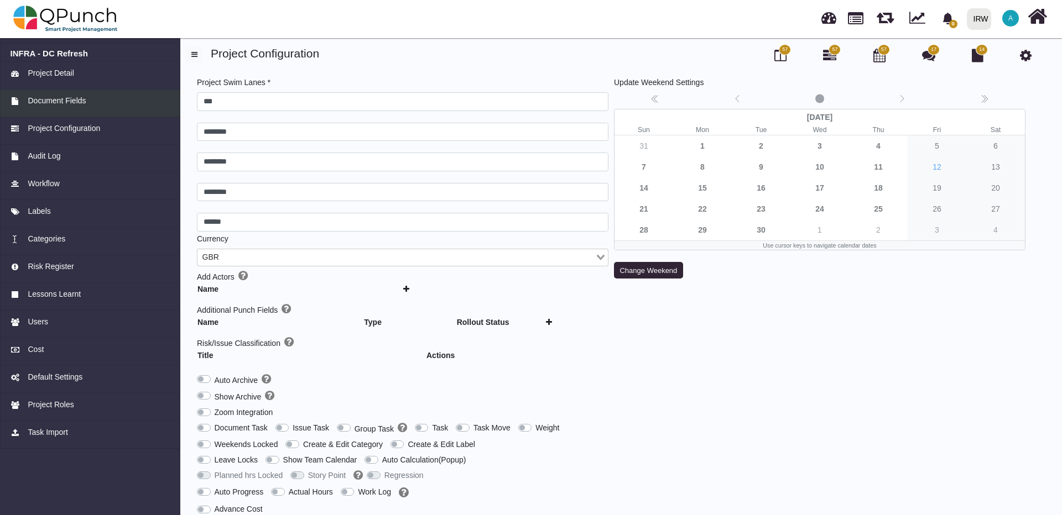
click at [58, 103] on span "Document Fields" at bounding box center [57, 101] width 58 height 12
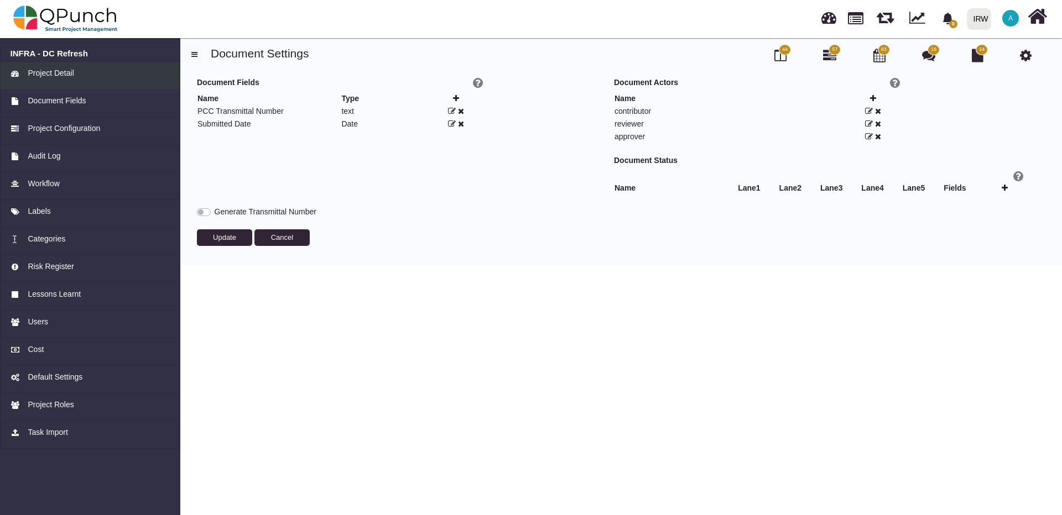
click at [53, 70] on span "Project Detail" at bounding box center [51, 73] width 46 height 12
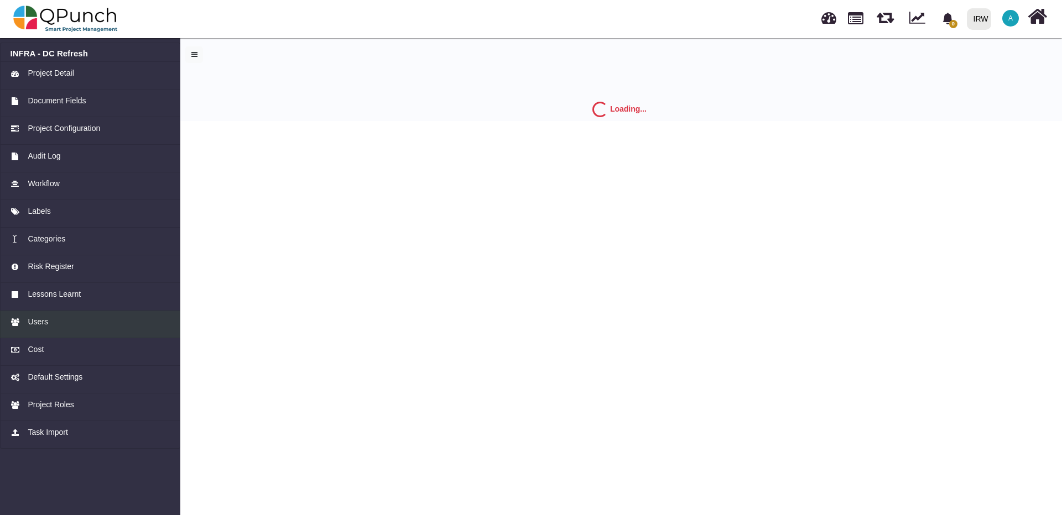
click at [34, 322] on span "Users" at bounding box center [38, 322] width 20 height 12
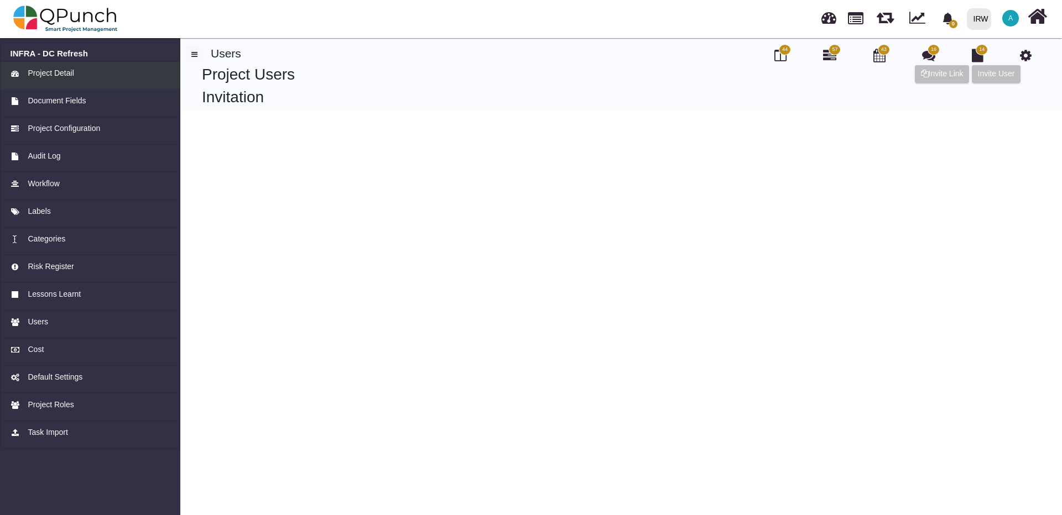
click at [59, 74] on span "Project Detail" at bounding box center [51, 73] width 46 height 12
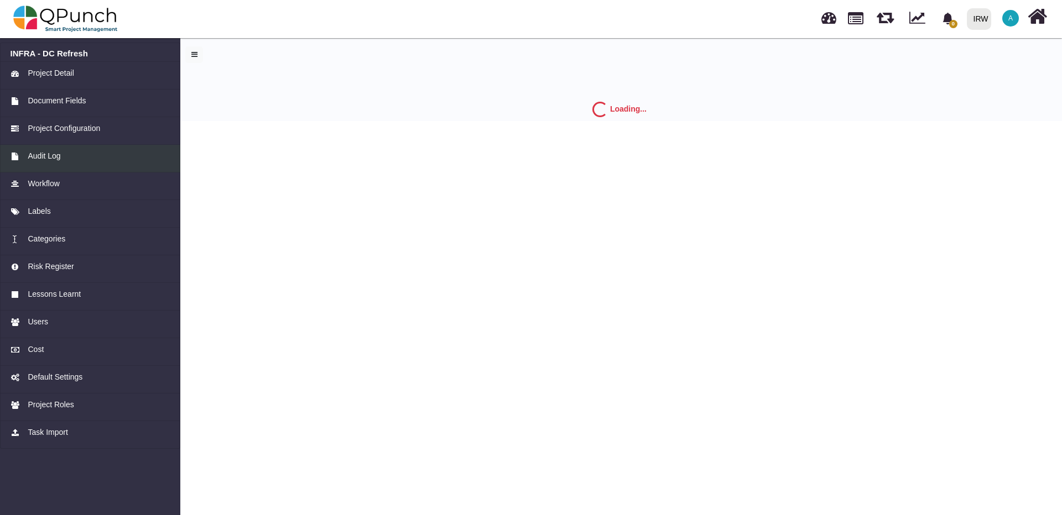
click at [49, 156] on span "Audit Log" at bounding box center [44, 156] width 33 height 12
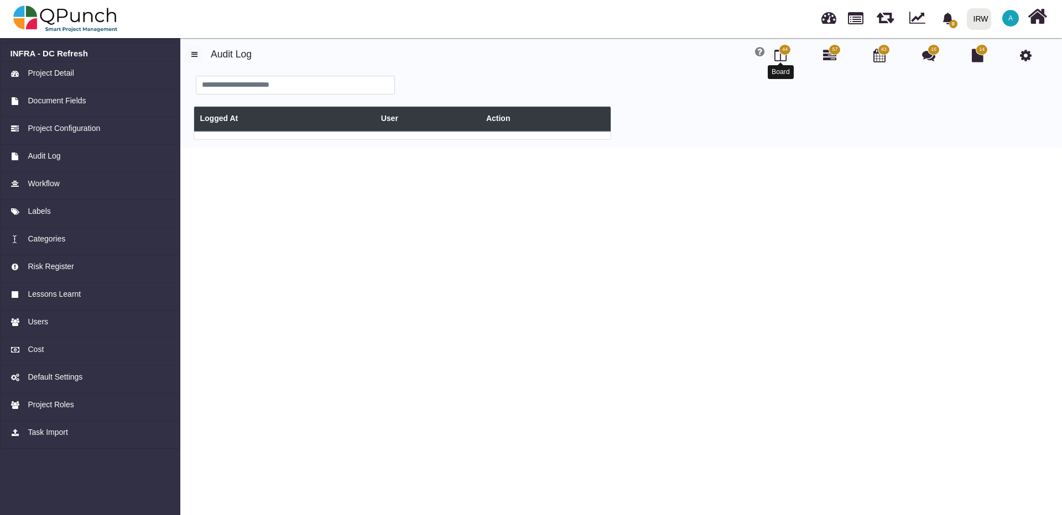
click at [780, 58] on icon at bounding box center [780, 55] width 12 height 13
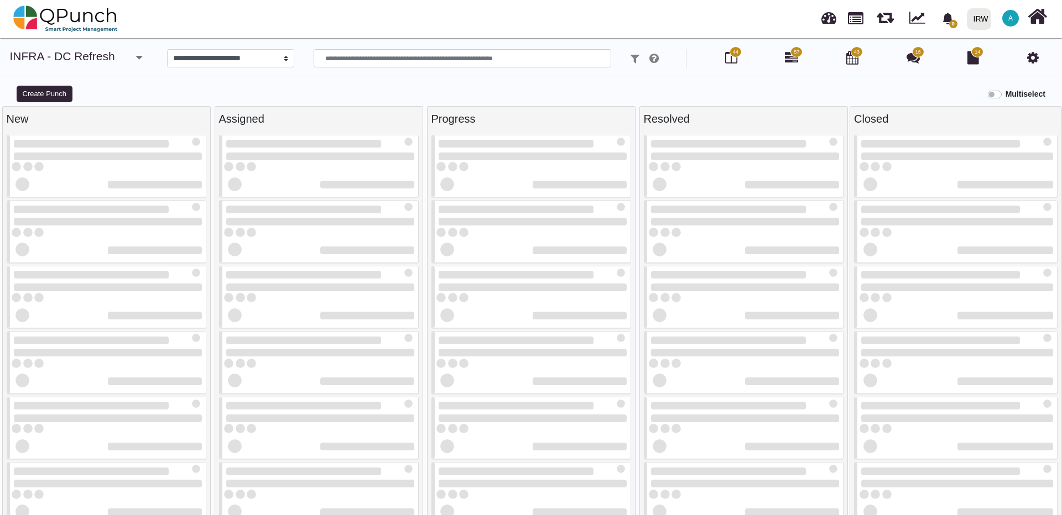
select select
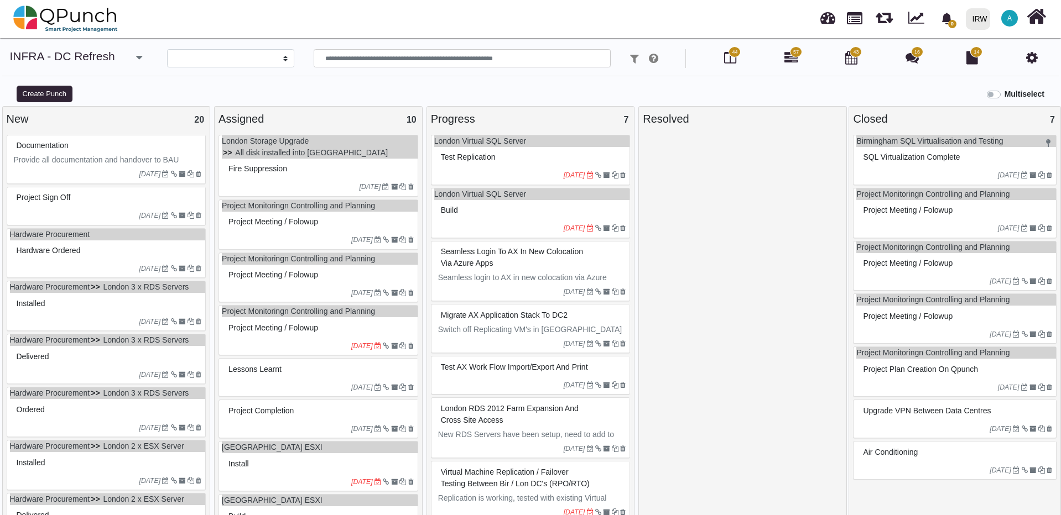
click at [136, 56] on icon "button" at bounding box center [139, 57] width 6 height 11
click at [42, 344] on link "Hardware Procurement" at bounding box center [50, 340] width 80 height 9
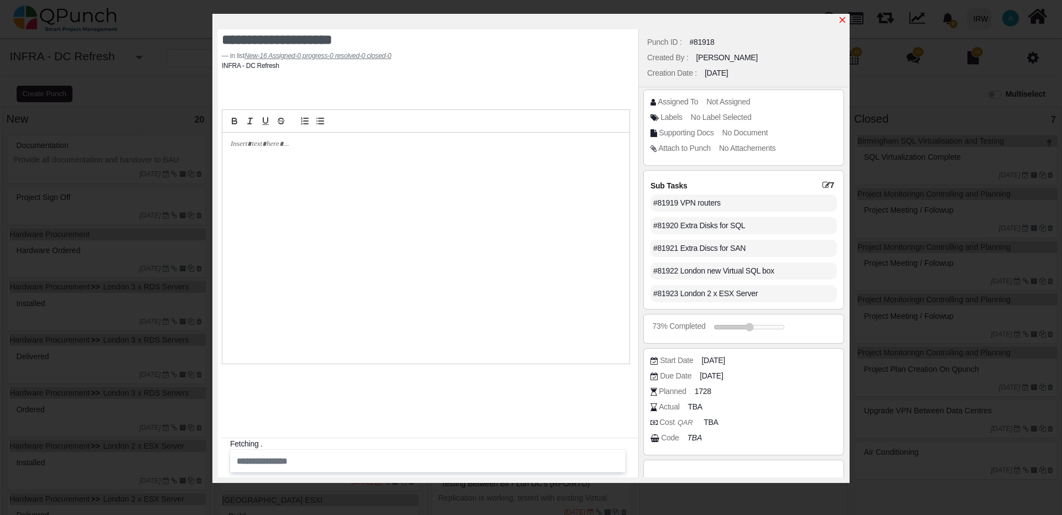
click at [843, 20] on icon "x" at bounding box center [842, 20] width 6 height 6
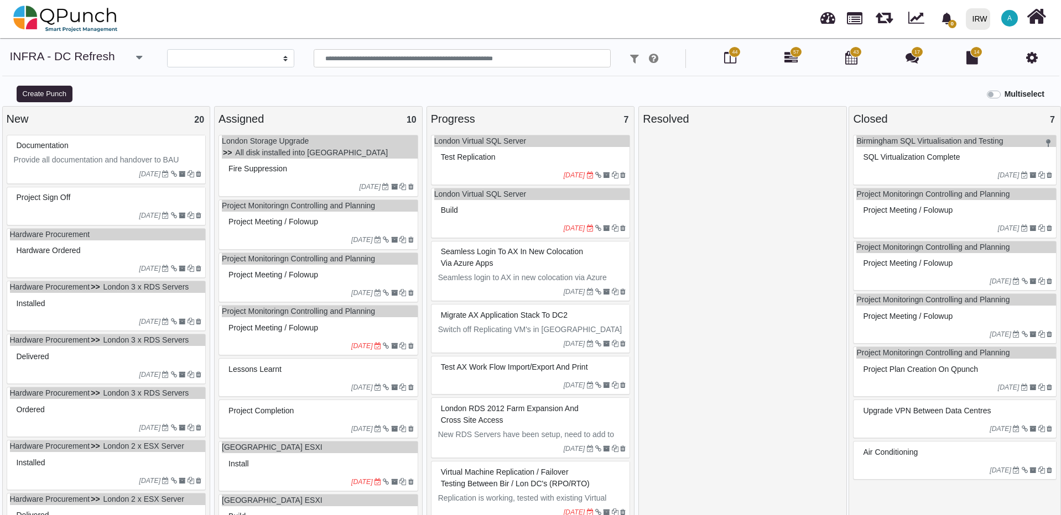
click at [27, 461] on span "Installed" at bounding box center [31, 462] width 29 height 9
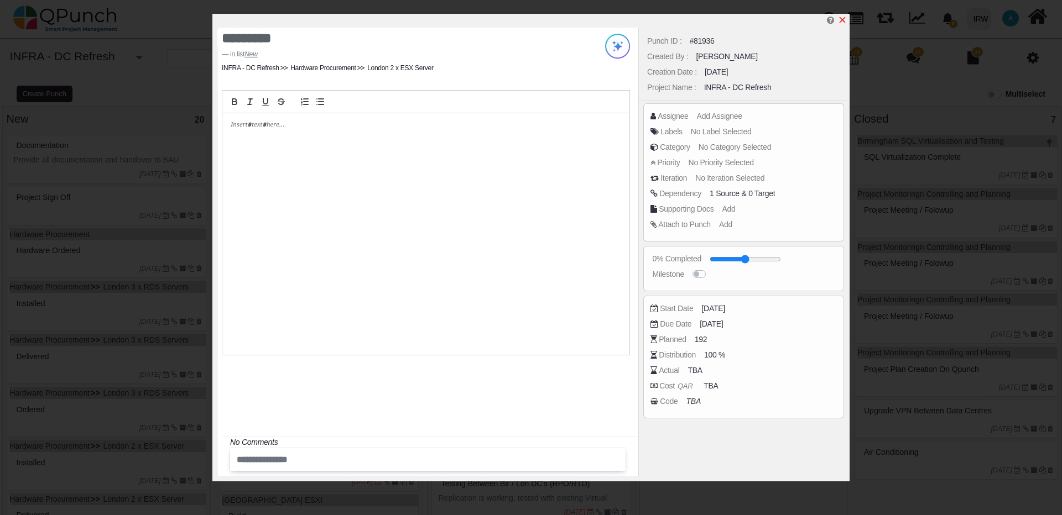
click at [843, 20] on icon "x" at bounding box center [842, 19] width 9 height 9
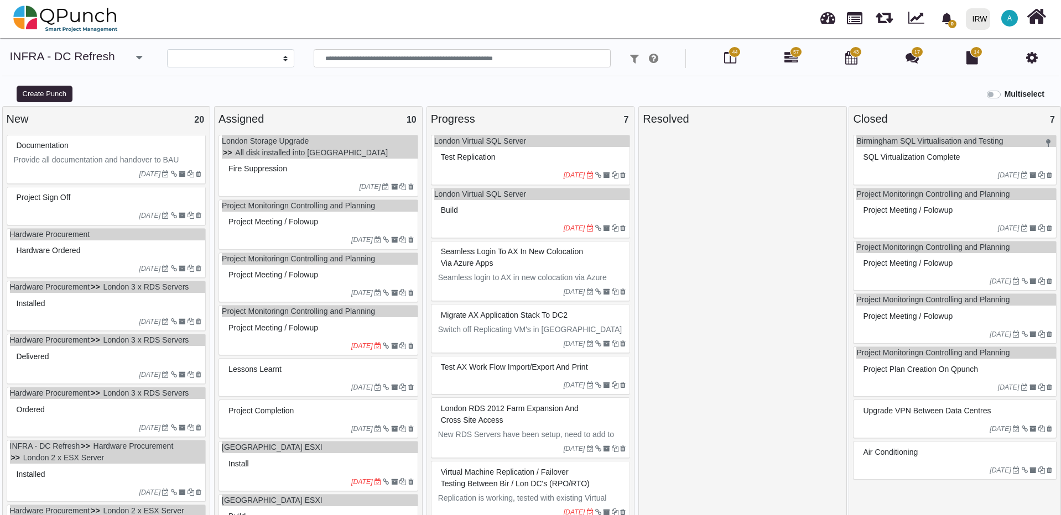
click at [463, 250] on span "Seamless login to AX in new colocation via Azure Apps" at bounding box center [512, 257] width 142 height 20
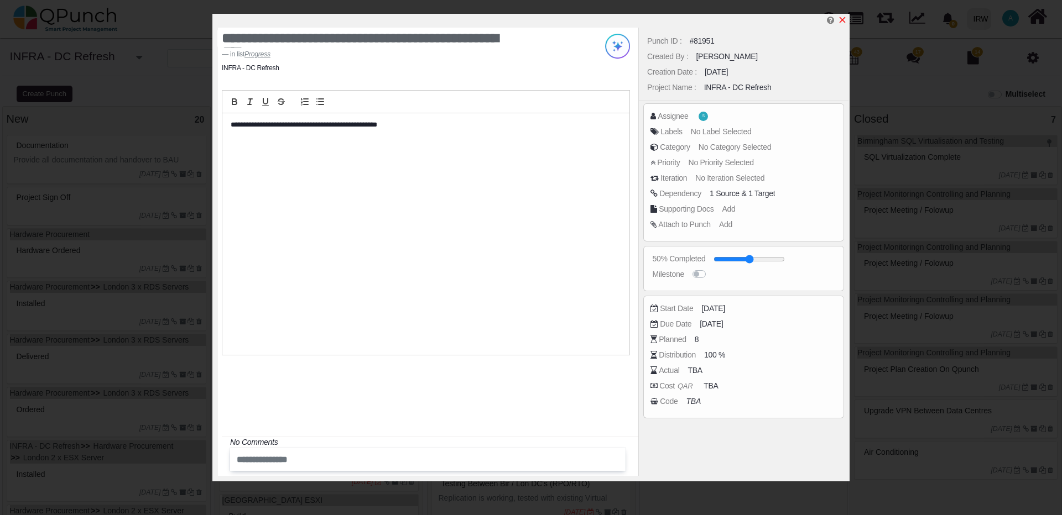
click at [843, 22] on icon "x" at bounding box center [842, 19] width 9 height 9
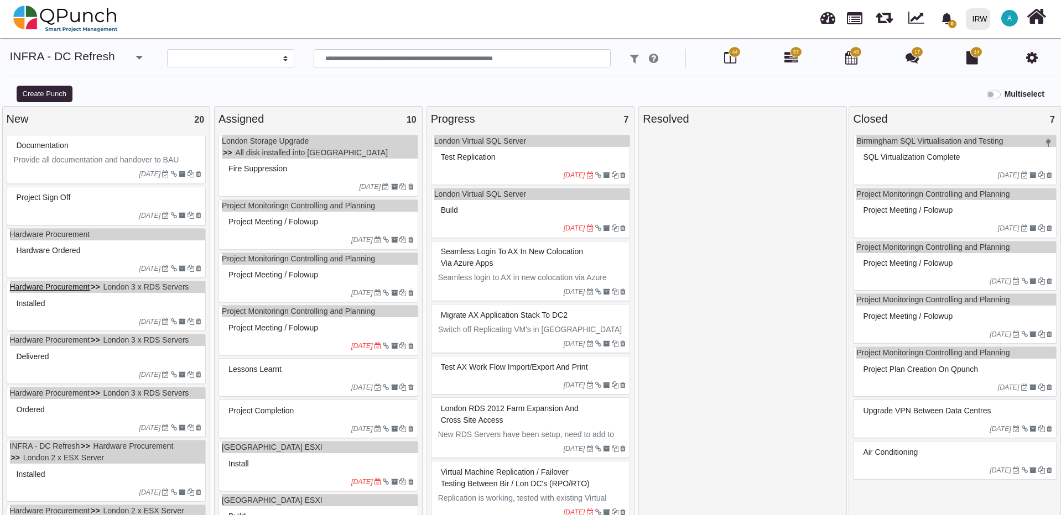
click at [44, 289] on link "Hardware Procurement" at bounding box center [50, 287] width 80 height 9
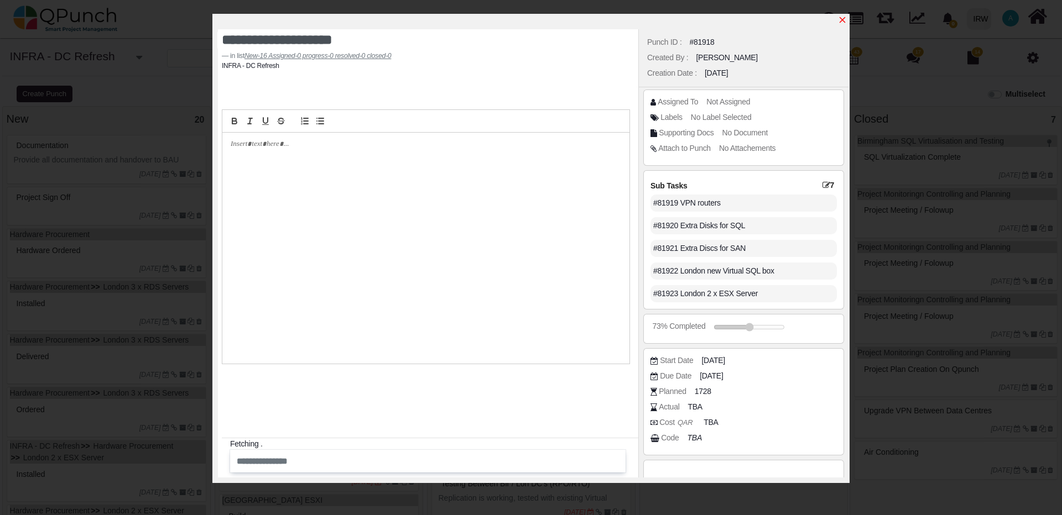
click at [842, 18] on icon "x" at bounding box center [842, 19] width 9 height 9
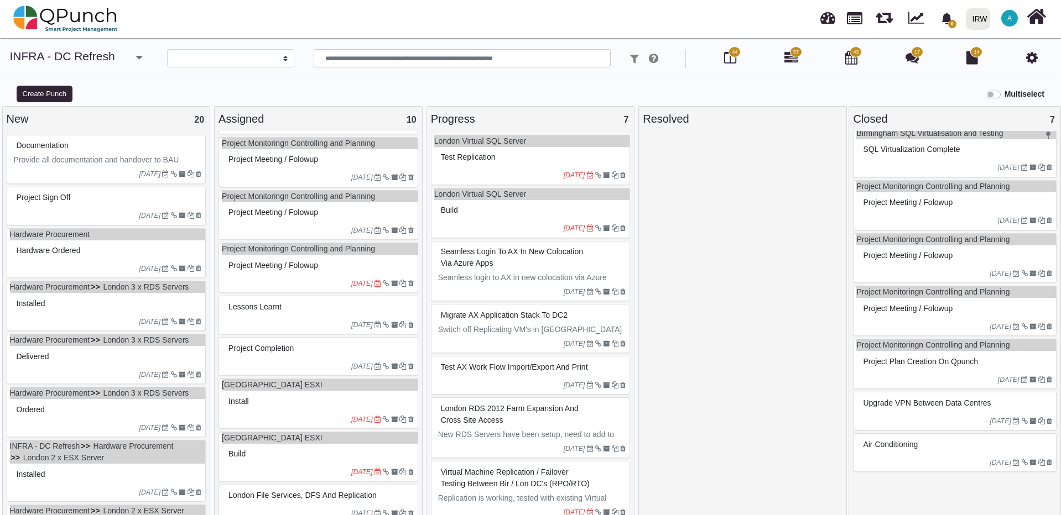
scroll to position [118, 0]
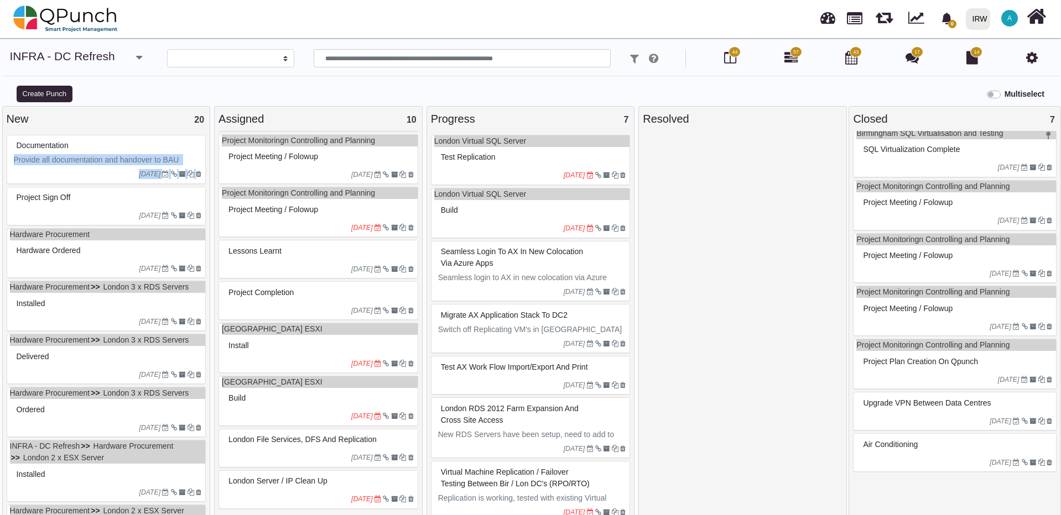
drag, startPoint x: 210, startPoint y: 148, endPoint x: 209, endPoint y: 243, distance: 94.6
click at [215, 290] on div "New 20 Documentation Provide all documentation and handover to BAU Operations T…" at bounding box center [530, 316] width 1061 height 420
click at [80, 353] on div "Delivered" at bounding box center [108, 356] width 188 height 17
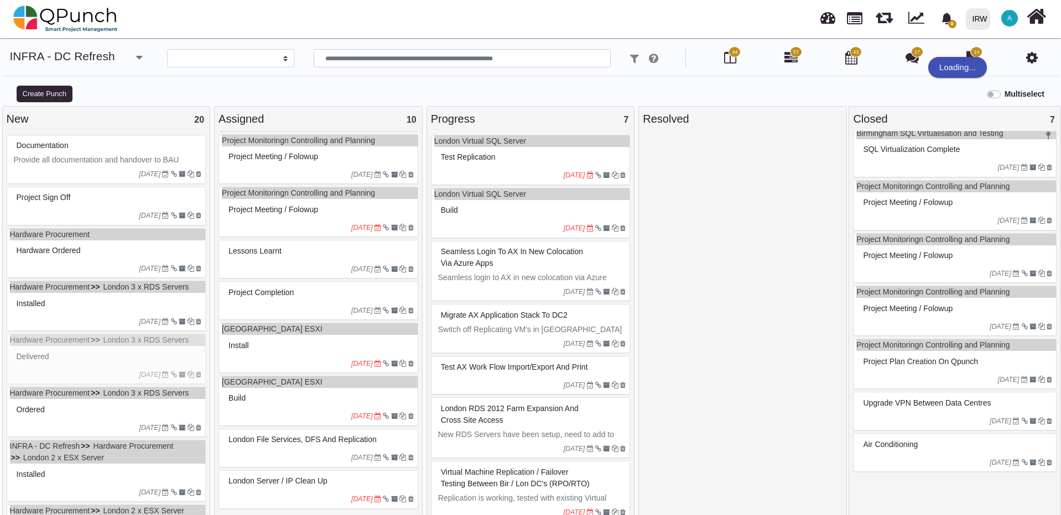
click at [88, 343] on div "Hardware Procurement London 3 x RDS Servers Delivered [DATE]" at bounding box center [107, 359] width 200 height 50
click at [89, 343] on div "Hardware Procurement London 3 x RDS Servers Delivered [DATE]" at bounding box center [107, 359] width 200 height 50
click at [101, 339] on div "Hardware Procurement London 3 x RDS Servers Delivered [DATE]" at bounding box center [107, 359] width 200 height 50
click at [101, 338] on div "Hardware Procurement London 3 x RDS Servers Delivered [DATE]" at bounding box center [107, 359] width 200 height 50
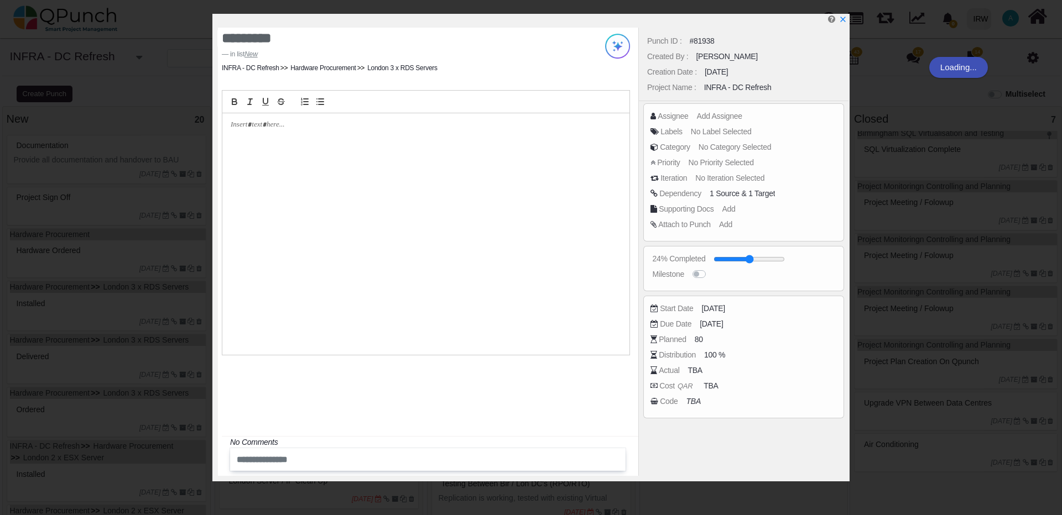
click at [120, 337] on div "********* in list New INFRA - DC Refresh Hardware Procurement London 3 x RDS Se…" at bounding box center [531, 257] width 1062 height 515
click at [842, 19] on icon "x" at bounding box center [842, 19] width 9 height 9
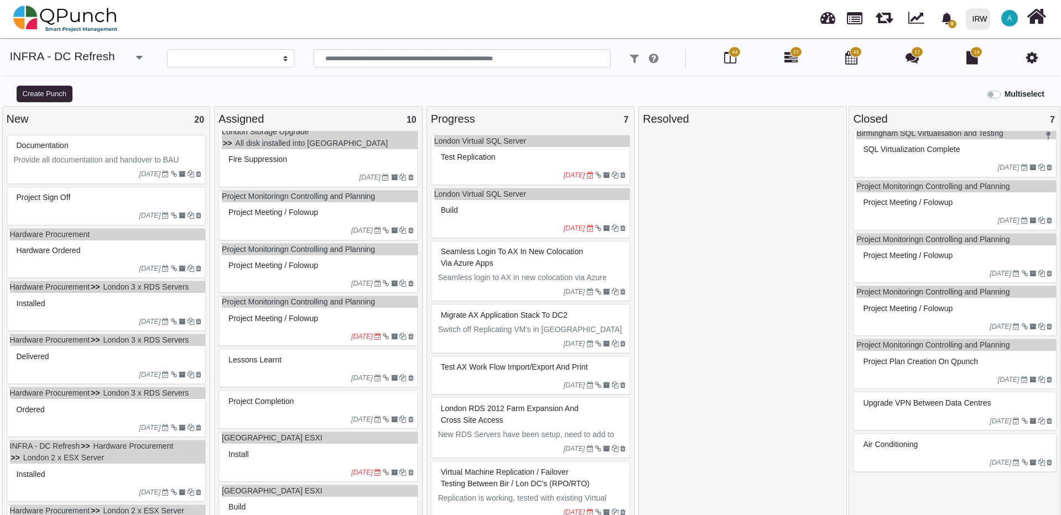
scroll to position [24, 0]
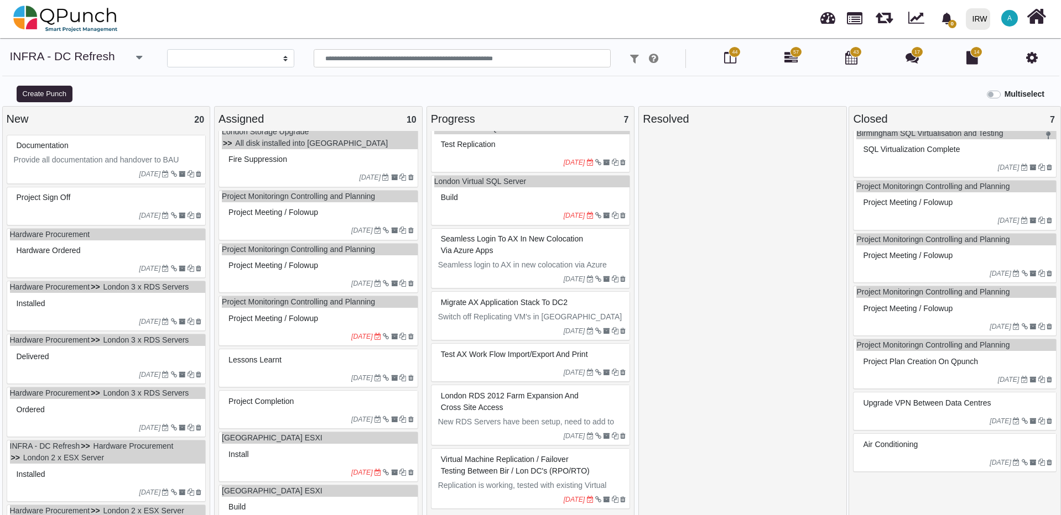
click at [422, 466] on div "Assigned 10 London Storage Upgrade All disk installed into SAN Fire Suppression…" at bounding box center [318, 316] width 212 height 420
click at [424, 467] on div "Progress 7 London Virtual SQL Server Test Replication [DATE] [GEOGRAPHIC_DATA] …" at bounding box center [530, 316] width 212 height 420
click at [422, 464] on div "Assigned 10 London Storage Upgrade All disk installed into SAN Fire Suppression…" at bounding box center [318, 316] width 212 height 420
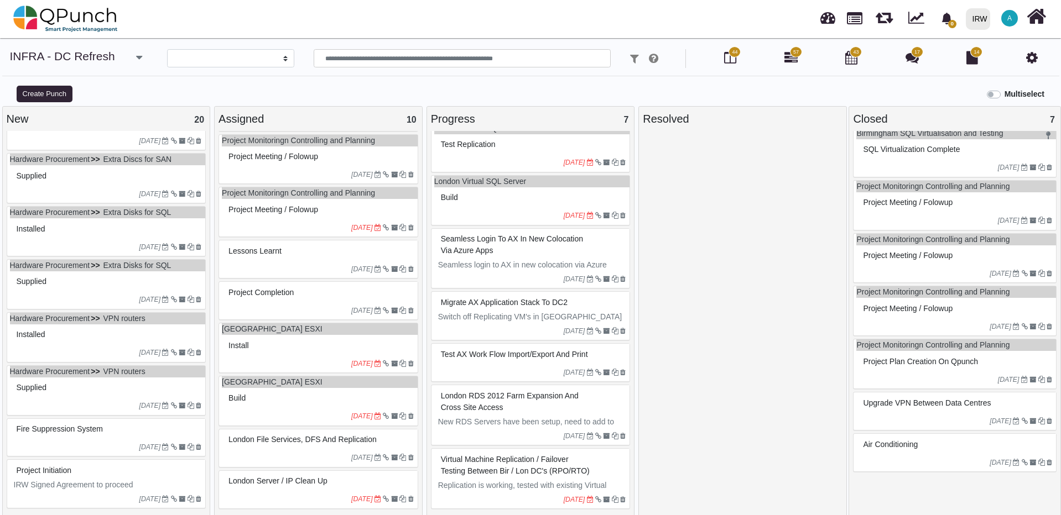
scroll to position [704, 0]
click at [86, 429] on span "Fire Suppression system" at bounding box center [60, 429] width 86 height 9
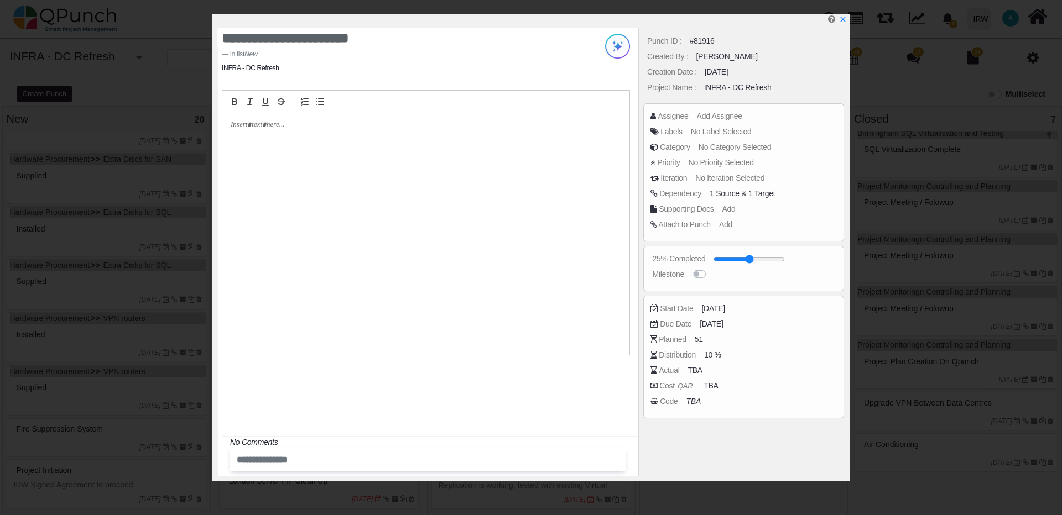
click at [684, 114] on div "Punch ID : #81916 Created By : [PERSON_NAME] Creation Date : [DATE] Project Nam…" at bounding box center [743, 252] width 210 height 448
click at [842, 19] on icon "x" at bounding box center [842, 19] width 9 height 9
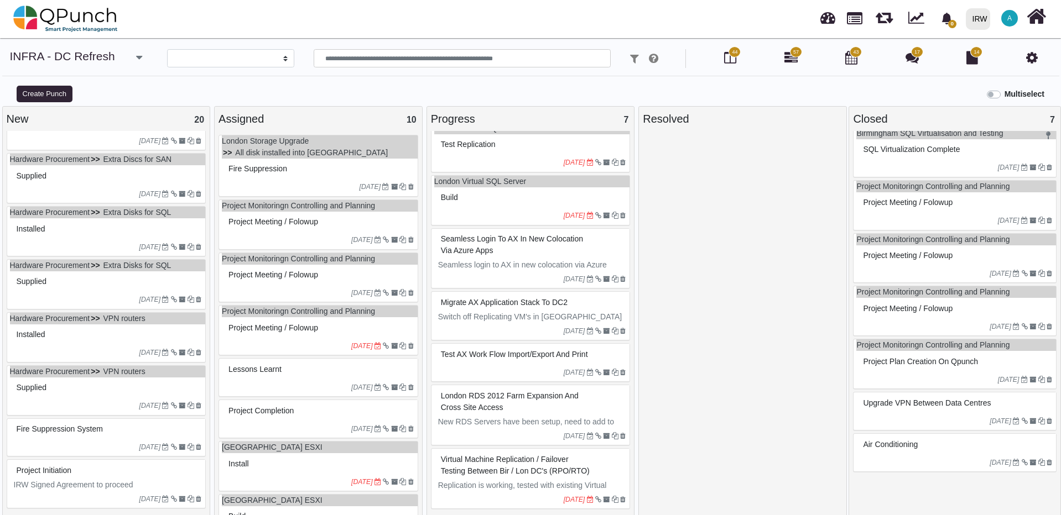
click at [302, 170] on div "Fire Suppression" at bounding box center [320, 168] width 188 height 17
click at [302, 170] on div "London Storage Upgrade All disk installed into SAN Fire Suppression [DATE]" at bounding box center [318, 166] width 200 height 62
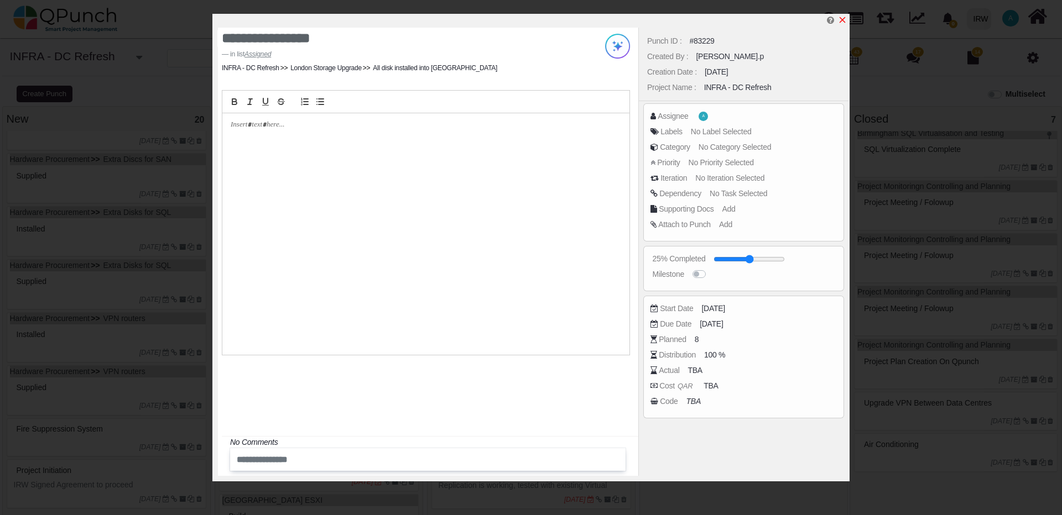
click at [842, 20] on icon "x" at bounding box center [842, 20] width 6 height 6
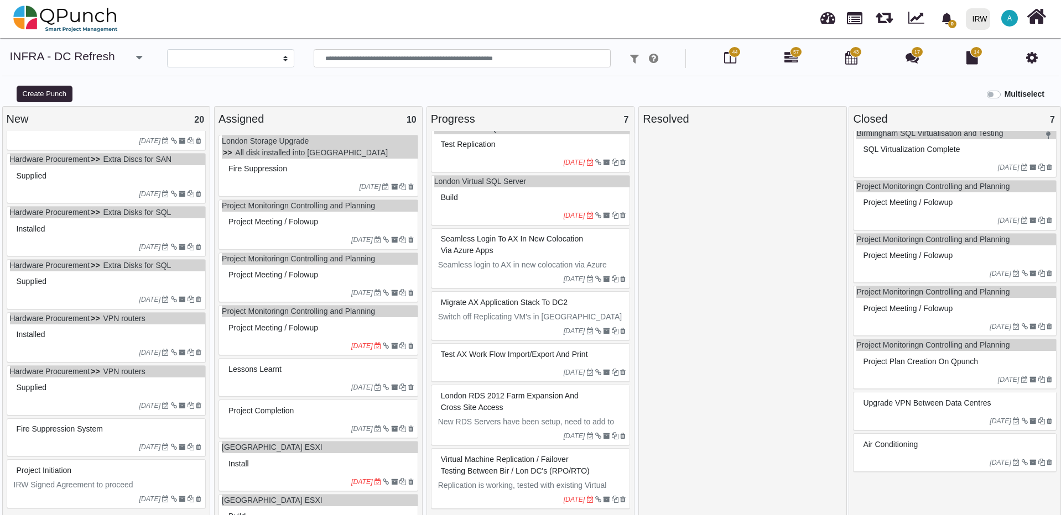
click at [482, 154] on div "[DATE]" at bounding box center [532, 163] width 196 height 18
click at [482, 143] on div "London Virtual SQL Server Test Replication [DATE]" at bounding box center [531, 147] width 200 height 50
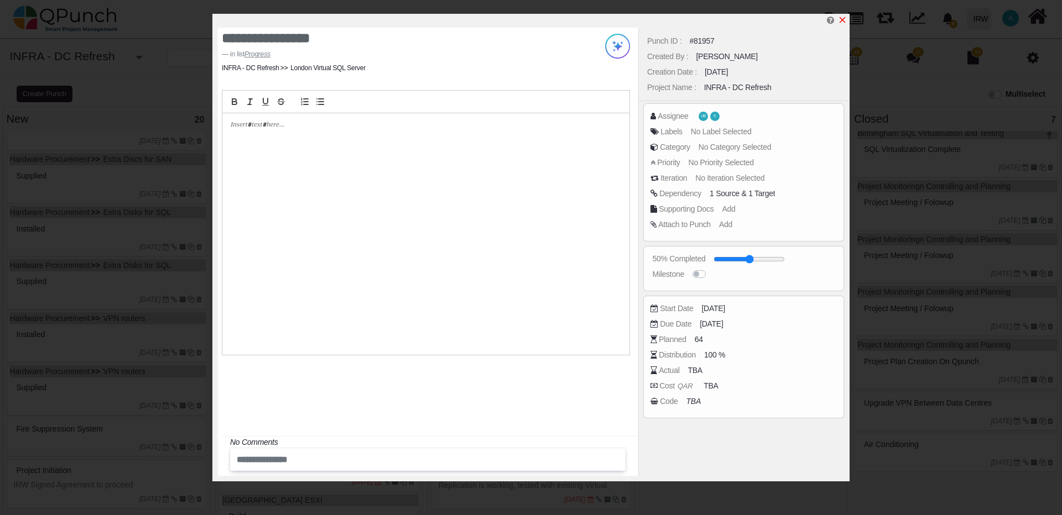
click at [845, 22] on icon "x" at bounding box center [842, 19] width 9 height 9
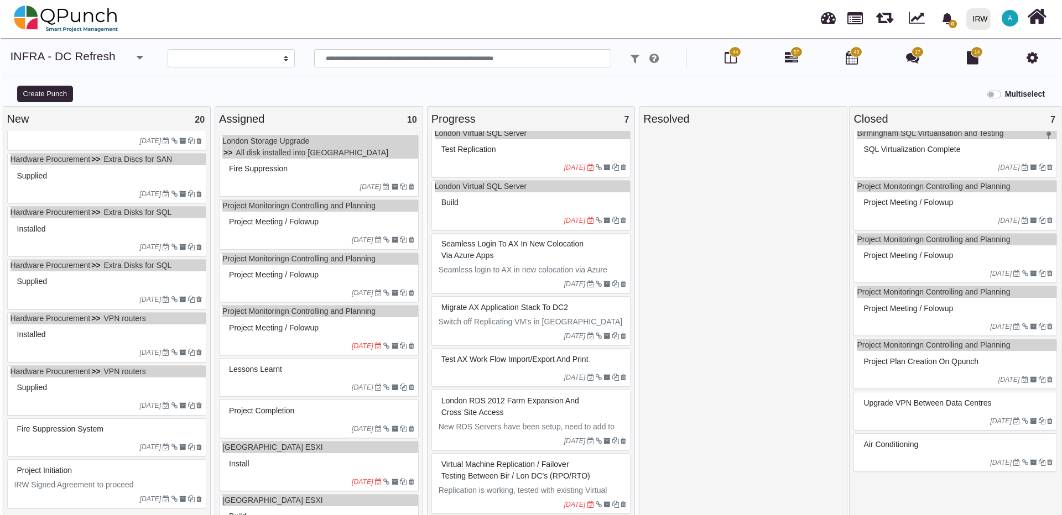
scroll to position [24, 0]
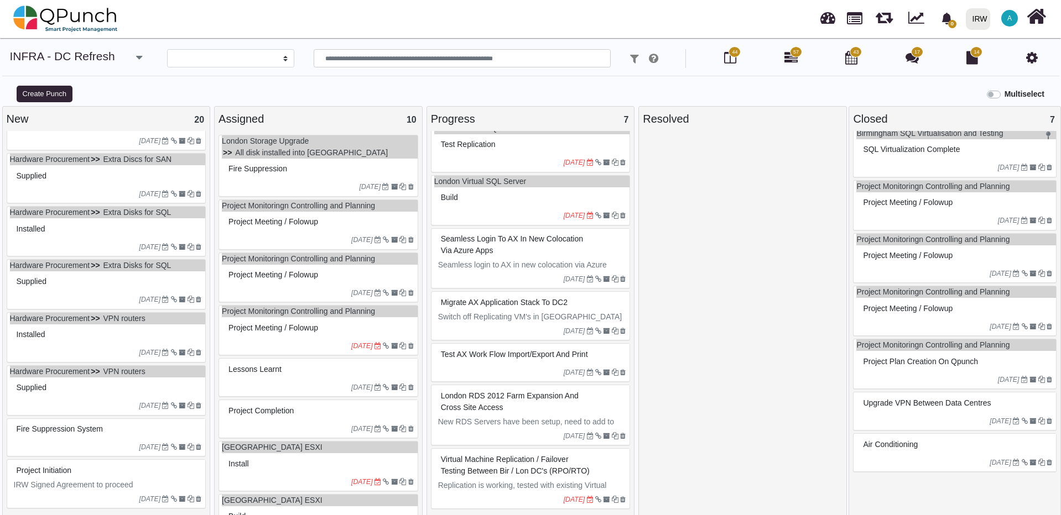
click at [885, 445] on span "Air Conditioning" at bounding box center [890, 444] width 55 height 9
click at [885, 445] on div "Air Conditioning [DATE]" at bounding box center [954, 452] width 203 height 39
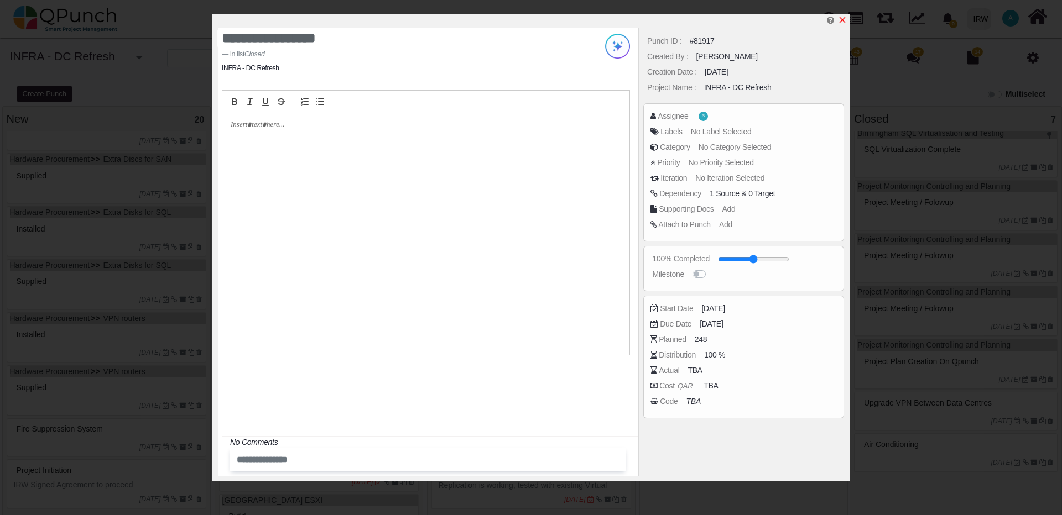
click at [840, 18] on icon "x" at bounding box center [842, 20] width 6 height 6
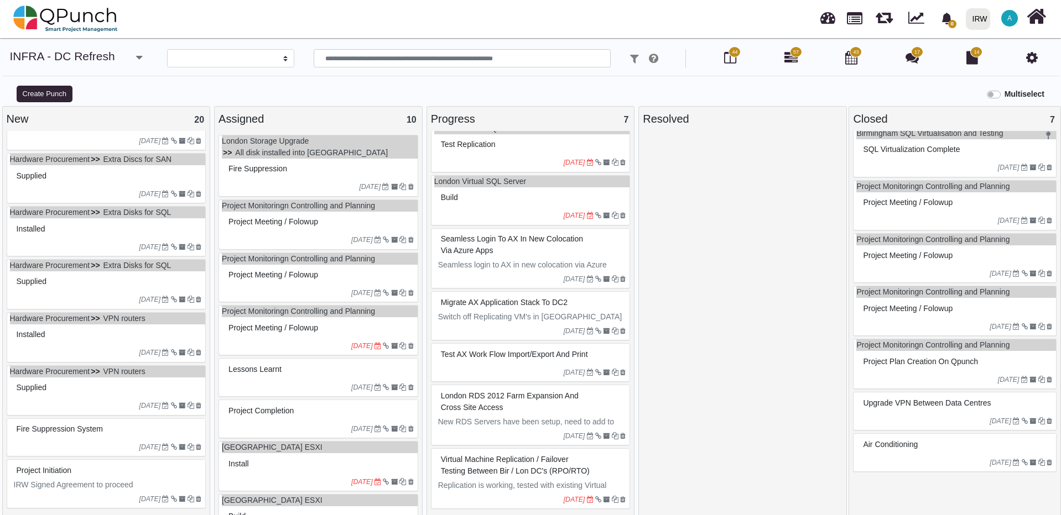
click at [767, 187] on div at bounding box center [743, 327] width 200 height 385
click at [463, 177] on link "London Virtual SQL Server" at bounding box center [480, 181] width 92 height 9
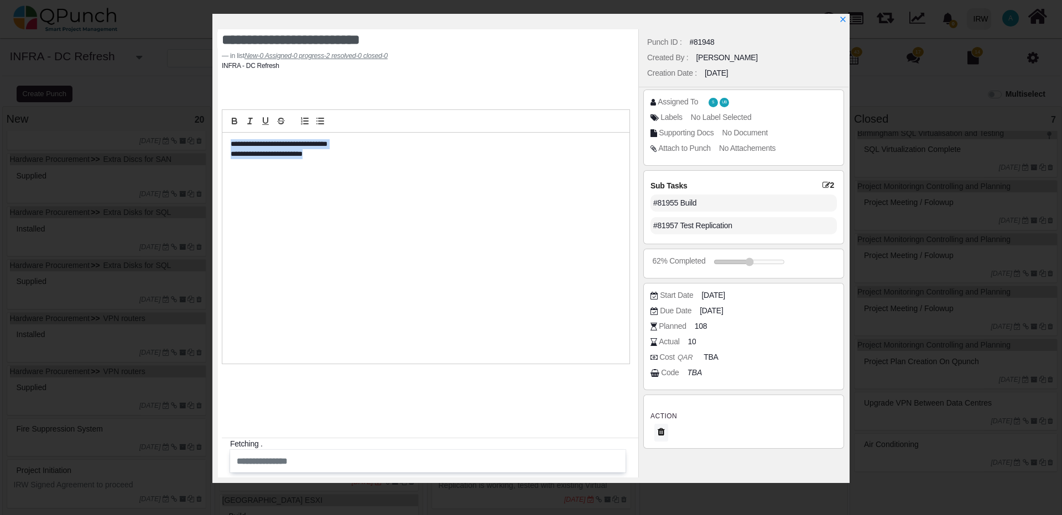
drag, startPoint x: 329, startPoint y: 156, endPoint x: 228, endPoint y: 144, distance: 101.9
click at [228, 144] on div "**********" at bounding box center [425, 248] width 407 height 231
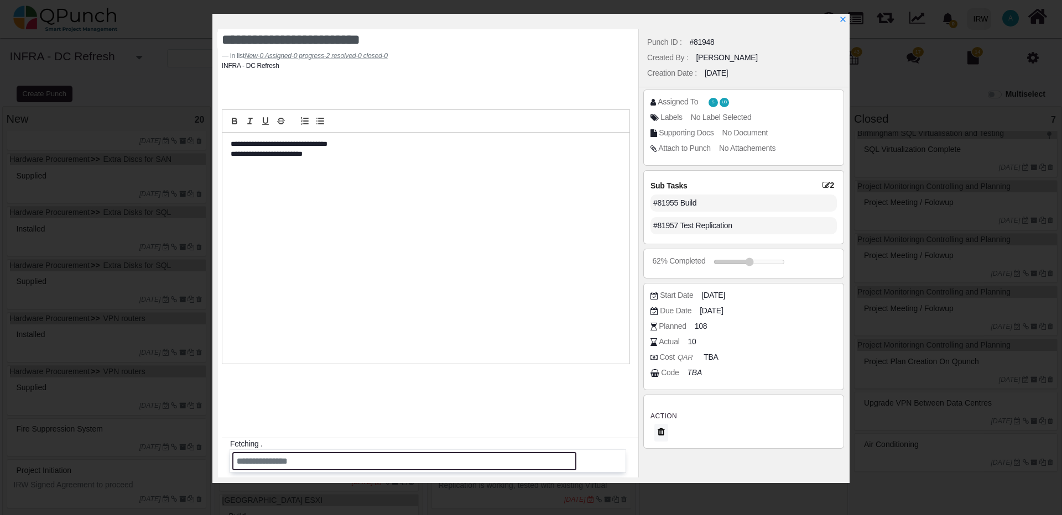
click at [316, 463] on input "text" at bounding box center [404, 461] width 344 height 18
click at [359, 460] on input "*****" at bounding box center [404, 461] width 344 height 18
type input "**********"
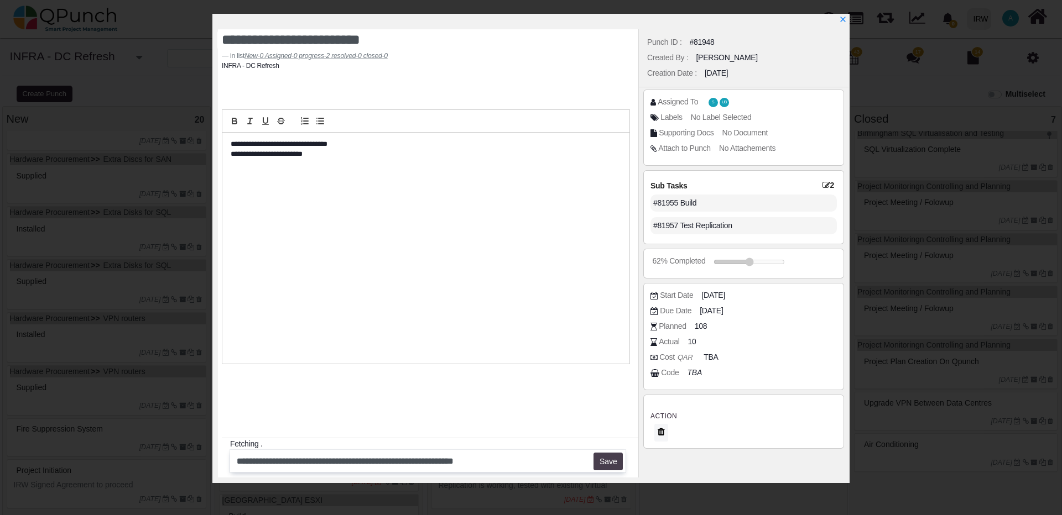
click at [602, 459] on button "Save" at bounding box center [607, 462] width 29 height 18
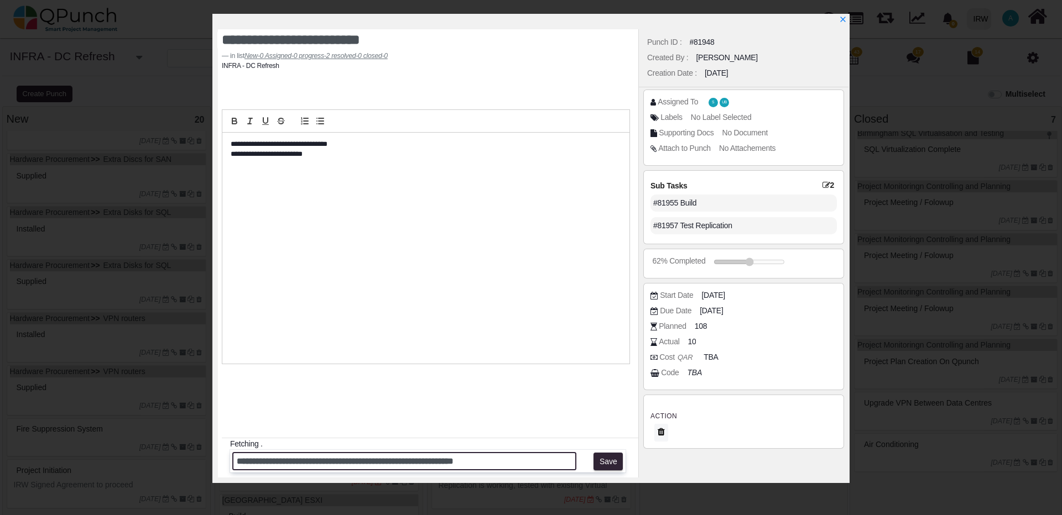
drag, startPoint x: 526, startPoint y: 461, endPoint x: 261, endPoint y: 459, distance: 264.9
click at [200, 463] on div "**********" at bounding box center [531, 257] width 1062 height 515
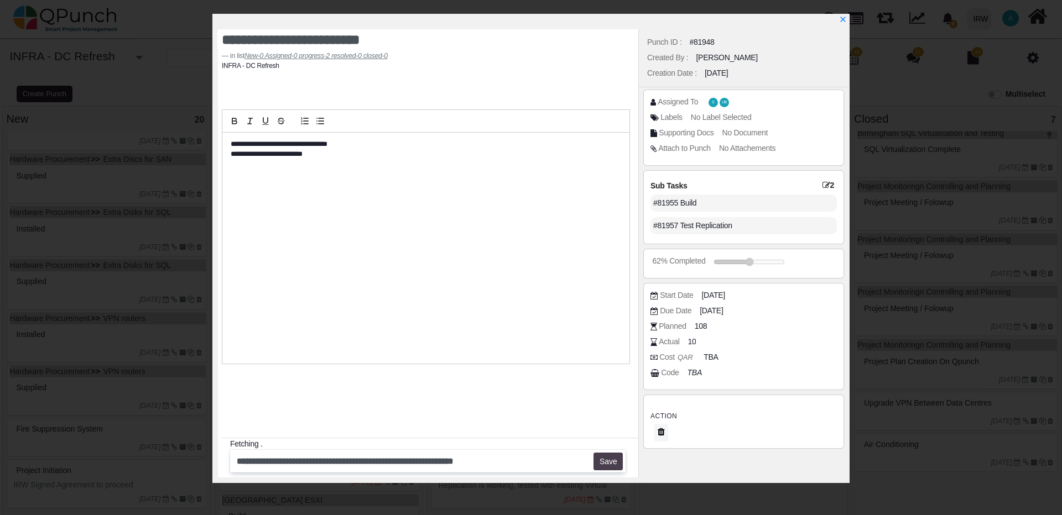
click at [610, 458] on button "Save" at bounding box center [607, 462] width 29 height 18
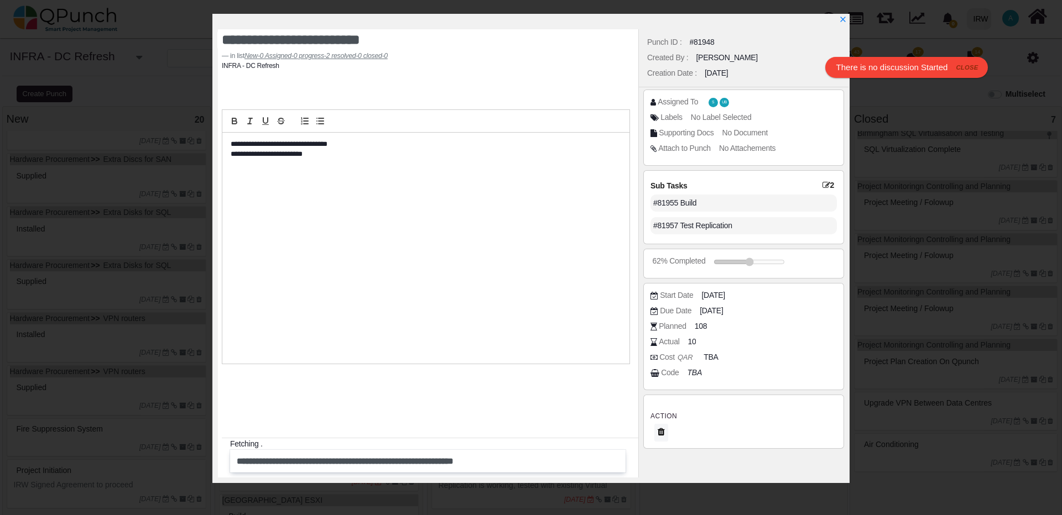
click at [969, 70] on div "**********" at bounding box center [531, 257] width 1062 height 515
click at [711, 117] on span "No Label Selected" at bounding box center [722, 117] width 61 height 9
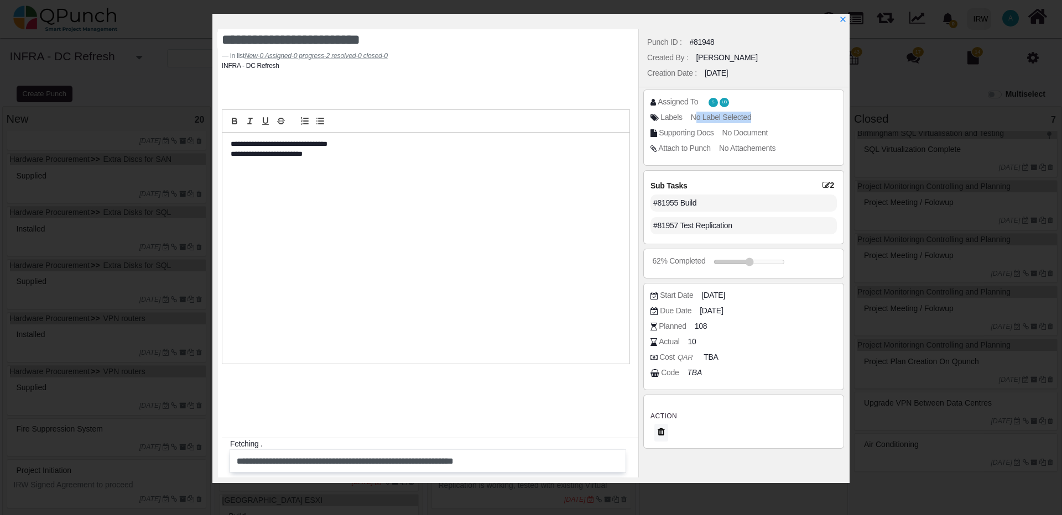
drag, startPoint x: 765, startPoint y: 121, endPoint x: 772, endPoint y: 121, distance: 7.7
click at [772, 121] on div "Labels No Label Selected" at bounding box center [746, 117] width 192 height 11
click at [723, 312] on span "[DATE]" at bounding box center [712, 311] width 23 height 12
click at [653, 310] on icon at bounding box center [654, 311] width 8 height 8
click at [727, 264] on input "range" at bounding box center [750, 262] width 71 height 4
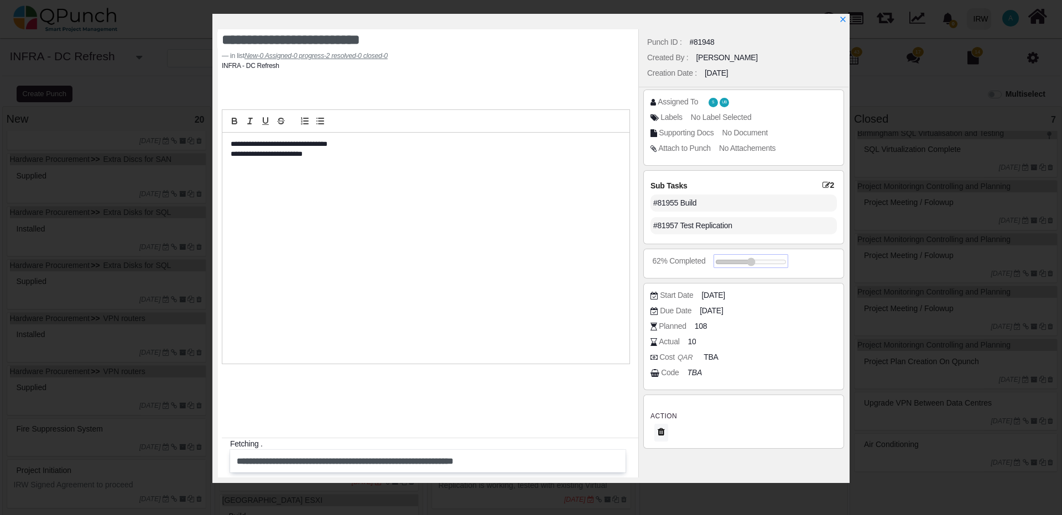
click at [768, 263] on input "range" at bounding box center [750, 262] width 71 height 4
click at [724, 314] on span "[DATE]" at bounding box center [712, 311] width 23 height 12
click at [724, 312] on span "[DATE]" at bounding box center [712, 311] width 23 height 12
click at [654, 311] on icon at bounding box center [654, 311] width 8 height 8
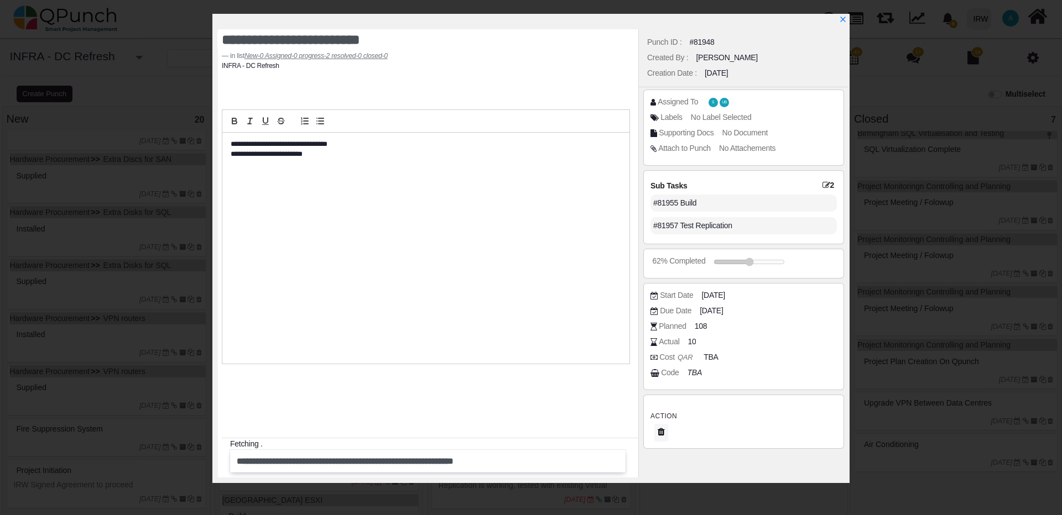
click at [654, 311] on icon at bounding box center [654, 311] width 8 height 8
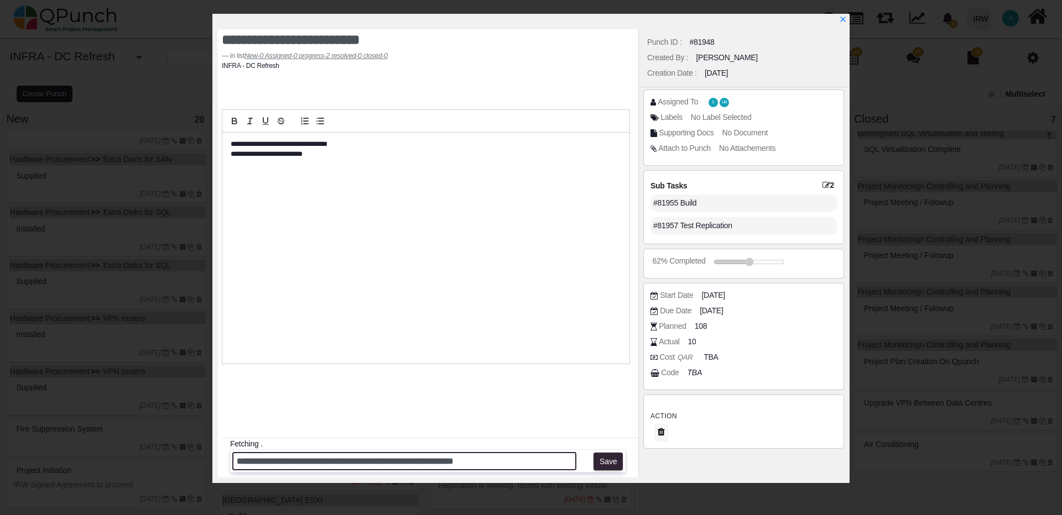
click at [568, 464] on input "**********" at bounding box center [404, 461] width 344 height 18
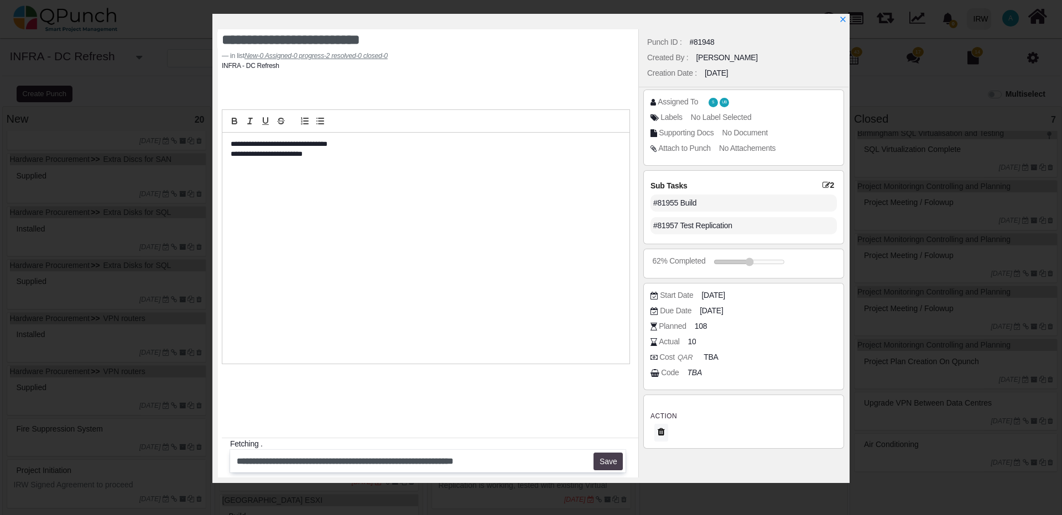
click at [612, 463] on button "Save" at bounding box center [607, 462] width 29 height 18
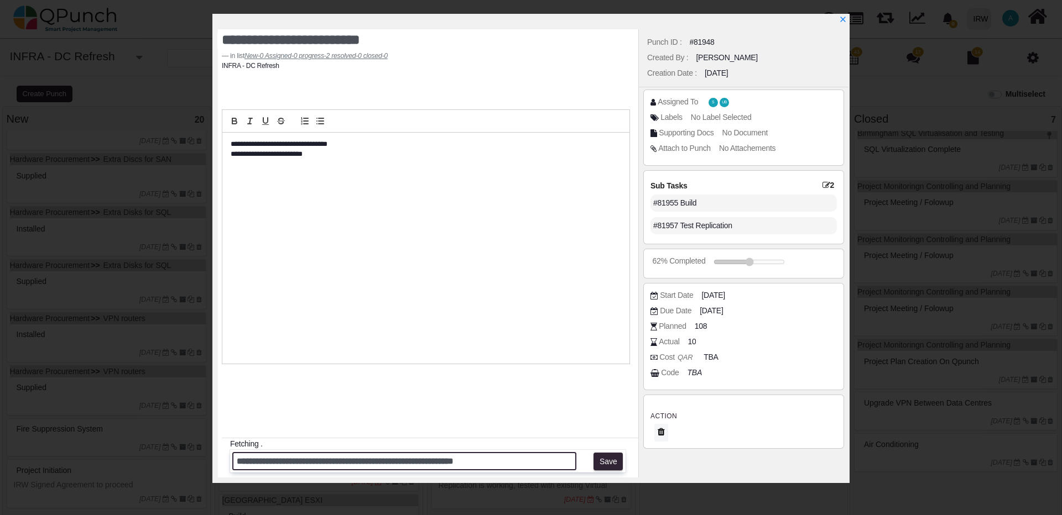
drag, startPoint x: 524, startPoint y: 458, endPoint x: 216, endPoint y: 463, distance: 307.5
click at [216, 463] on div "**********" at bounding box center [530, 248] width 637 height 469
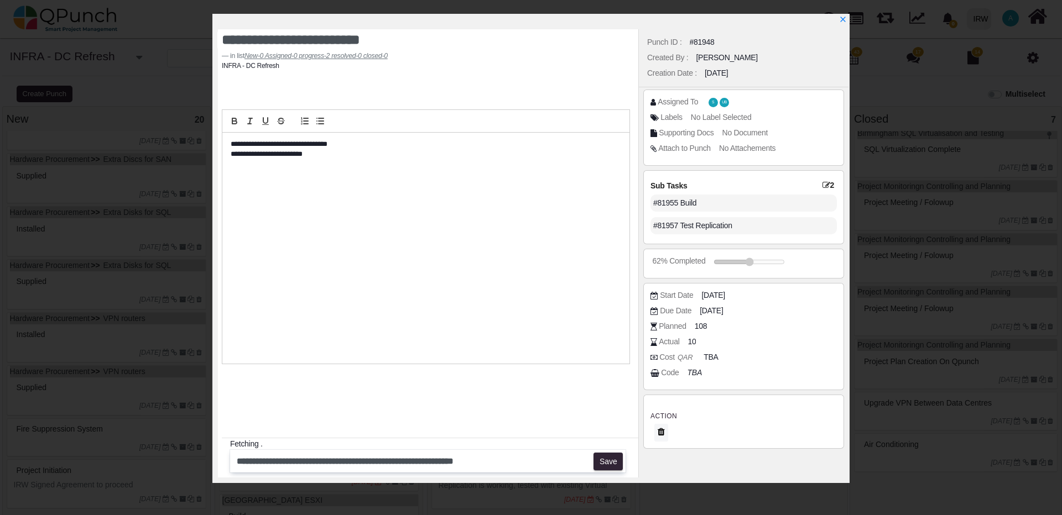
click at [327, 156] on p "**********" at bounding box center [423, 154] width 384 height 10
click at [447, 282] on div "**********" at bounding box center [425, 248] width 407 height 231
click at [843, 20] on icon "x" at bounding box center [842, 20] width 6 height 6
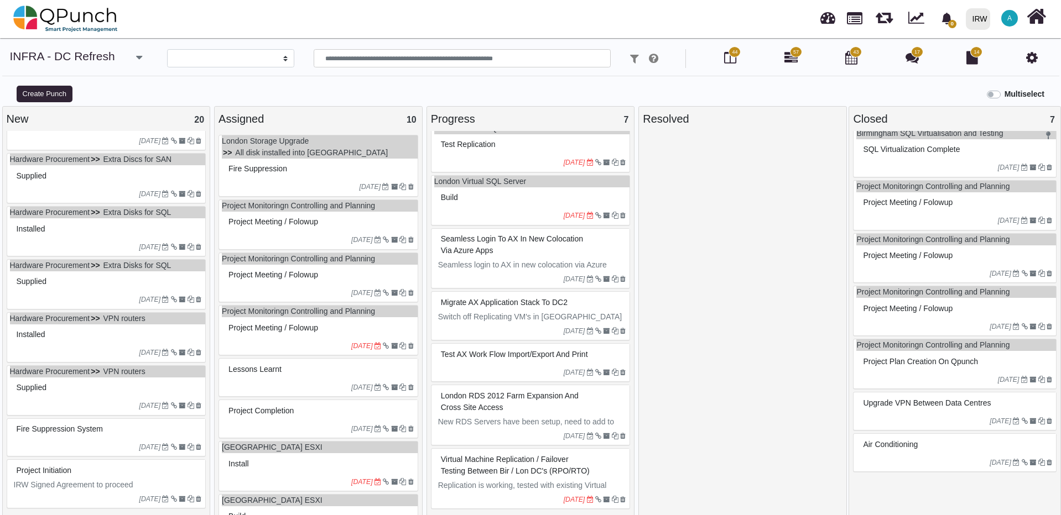
click at [465, 189] on div "Build" at bounding box center [532, 197] width 188 height 17
click at [465, 180] on div "London Virtual SQL Server Build [DATE]" at bounding box center [531, 200] width 200 height 50
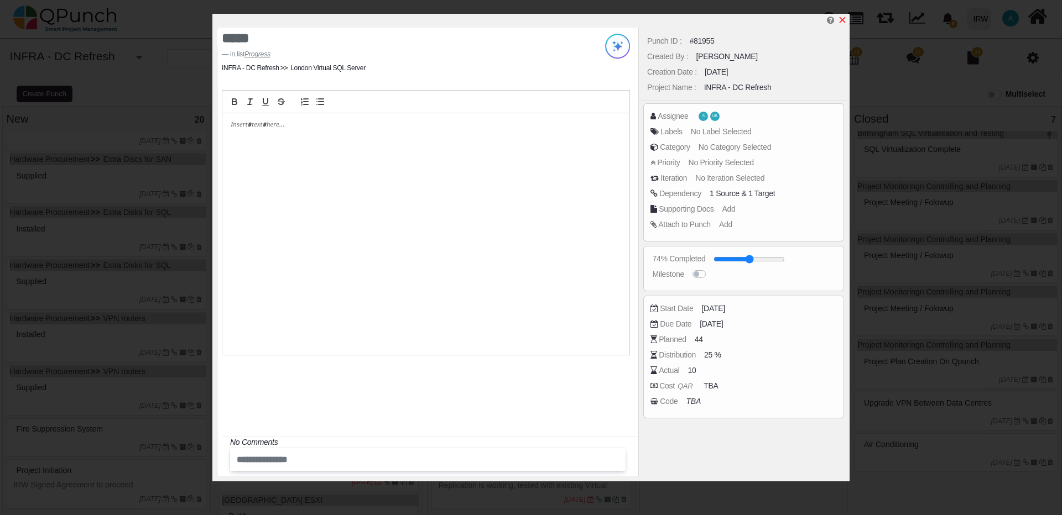
click at [842, 18] on icon "x" at bounding box center [842, 19] width 9 height 9
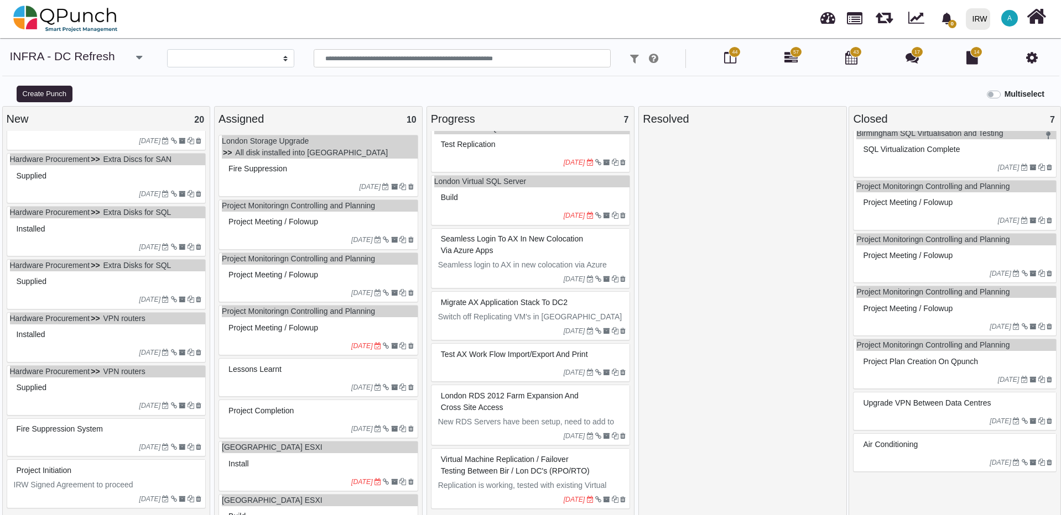
click at [506, 158] on div at bounding box center [501, 163] width 126 height 10
click at [506, 145] on div "London Virtual SQL Server Test Replication [DATE]" at bounding box center [531, 147] width 200 height 50
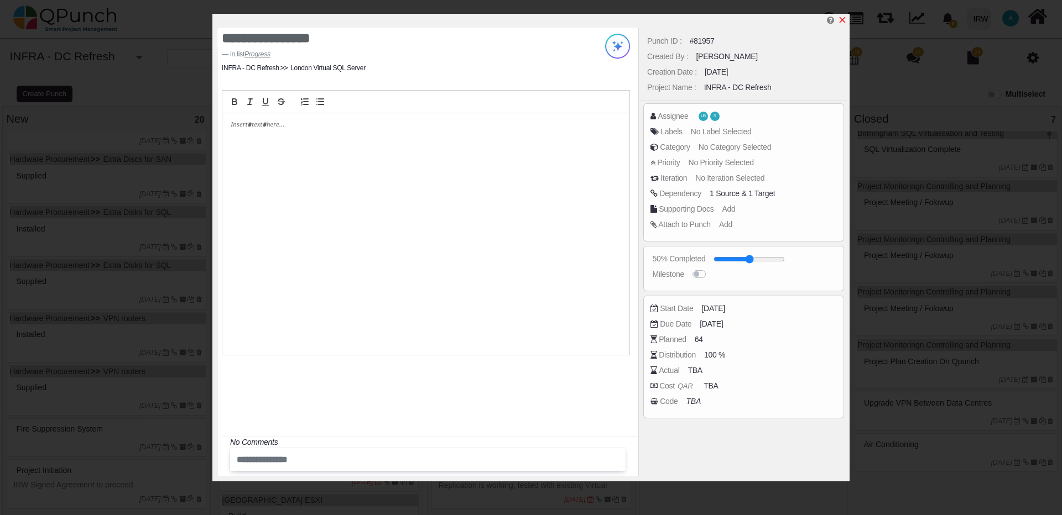
click at [841, 20] on icon "x" at bounding box center [842, 20] width 6 height 6
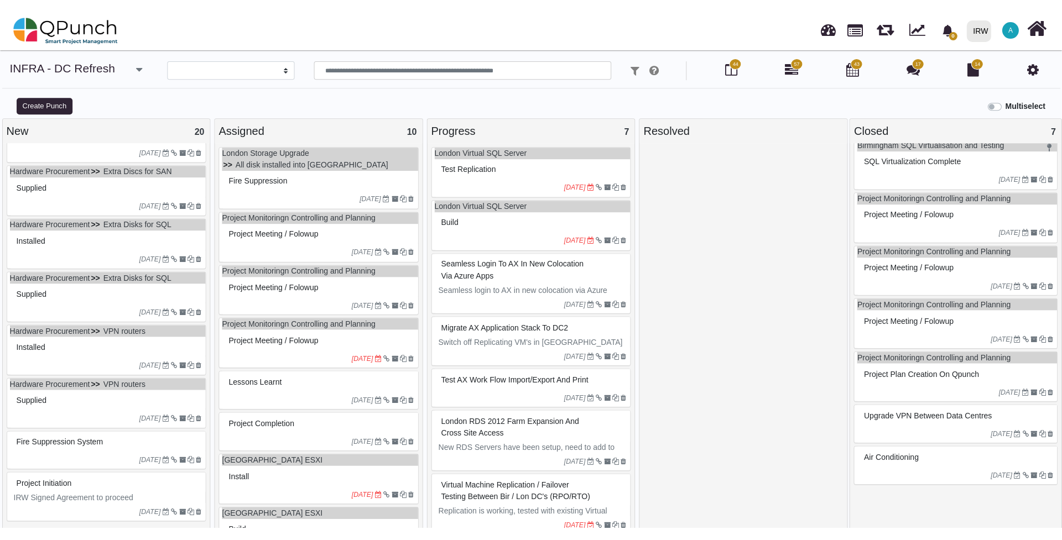
scroll to position [24, 0]
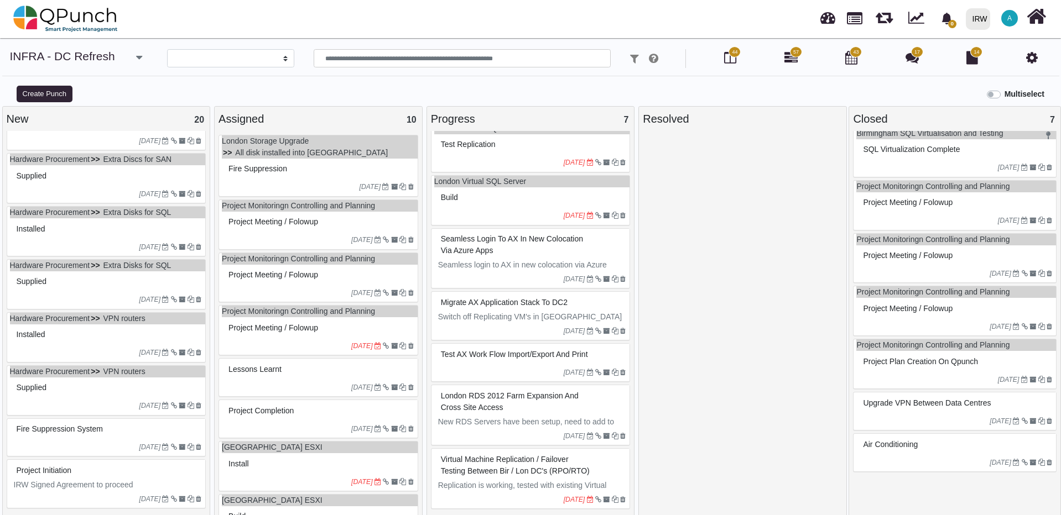
click at [558, 398] on span "London RDS 2012 Farm Expansion and Cross site access" at bounding box center [510, 401] width 138 height 20
click at [558, 398] on div "London RDS 2012 Farm Expansion and Cross site access New RDS Servers have been …" at bounding box center [531, 415] width 200 height 61
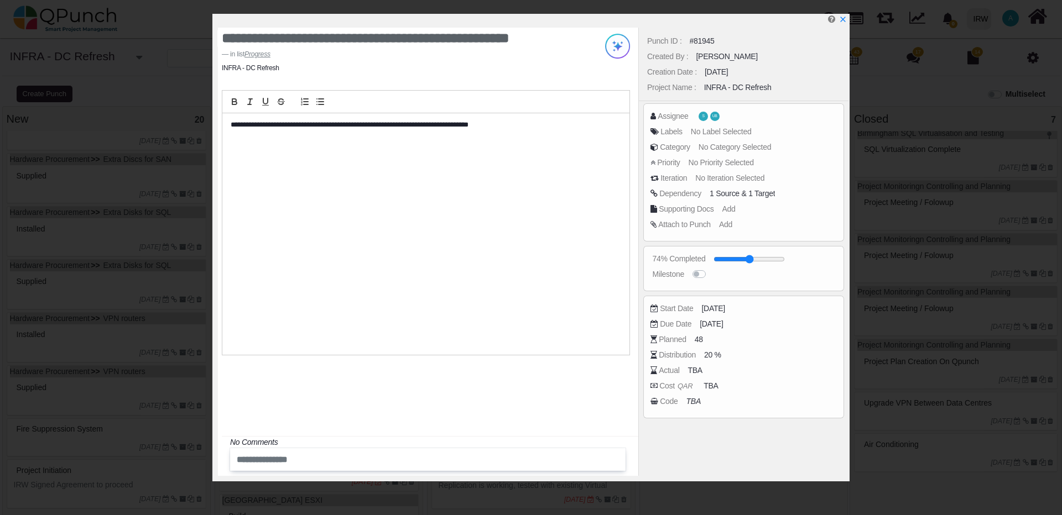
click at [523, 125] on p "**********" at bounding box center [423, 125] width 384 height 10
click at [519, 125] on p "**********" at bounding box center [423, 125] width 384 height 10
click at [518, 125] on p "**********" at bounding box center [423, 125] width 384 height 10
click at [295, 140] on div "**********" at bounding box center [425, 234] width 407 height 242
click at [257, 147] on div "**********" at bounding box center [425, 234] width 407 height 242
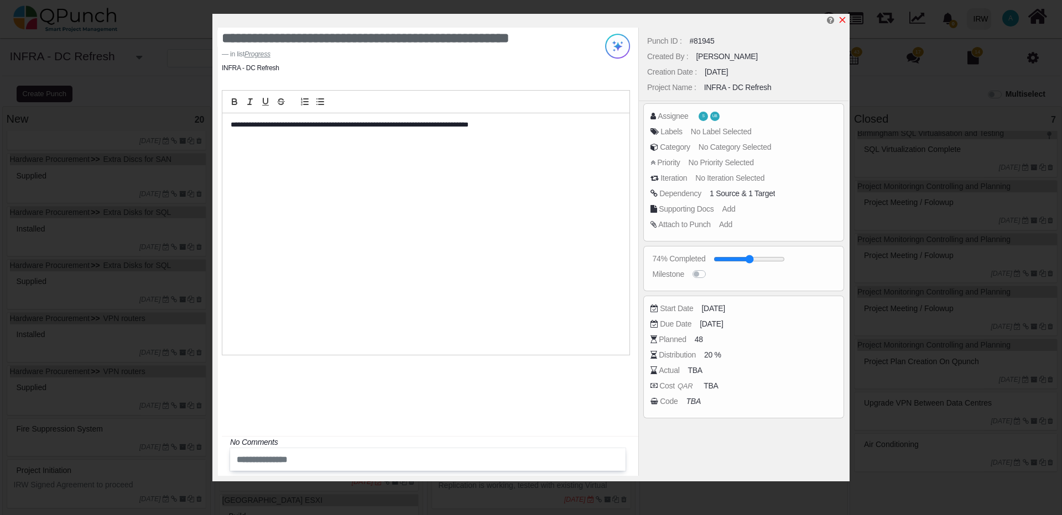
click at [843, 20] on icon "x" at bounding box center [842, 19] width 9 height 9
